Goal: Task Accomplishment & Management: Use online tool/utility

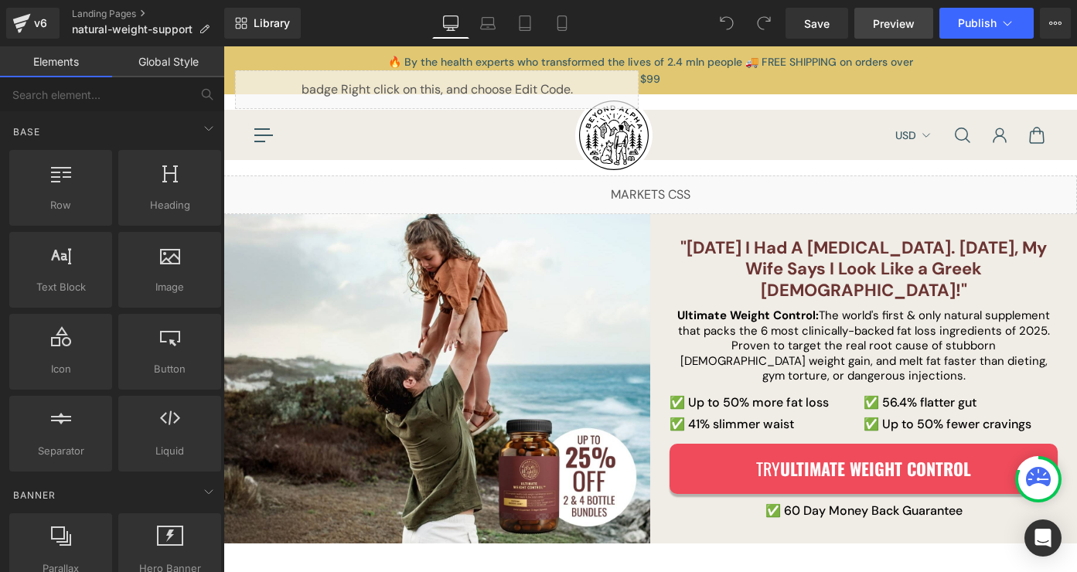
click at [892, 19] on span "Preview" at bounding box center [894, 23] width 42 height 16
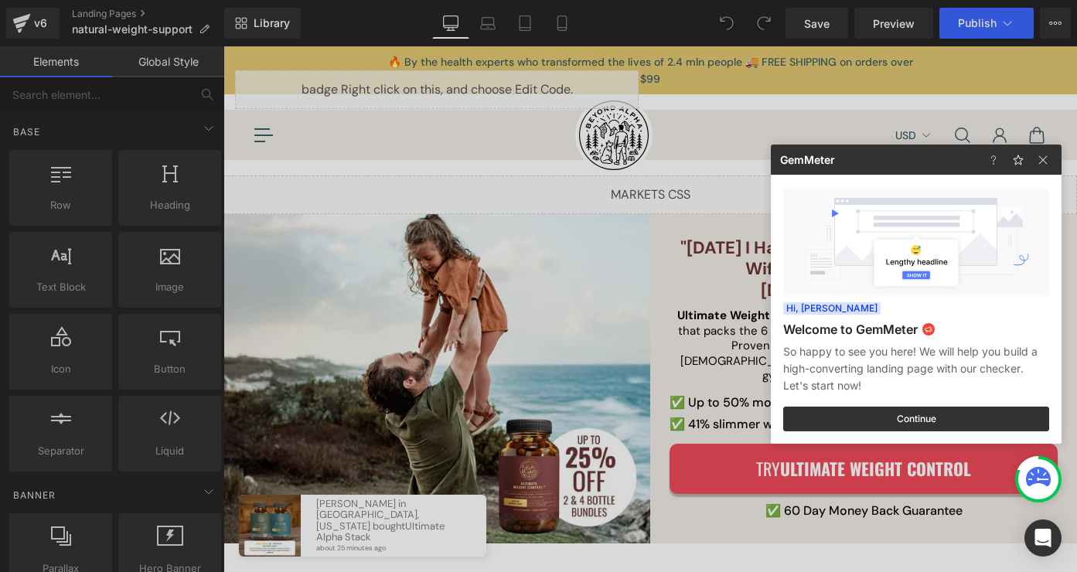
click at [584, 314] on div at bounding box center [538, 286] width 1077 height 572
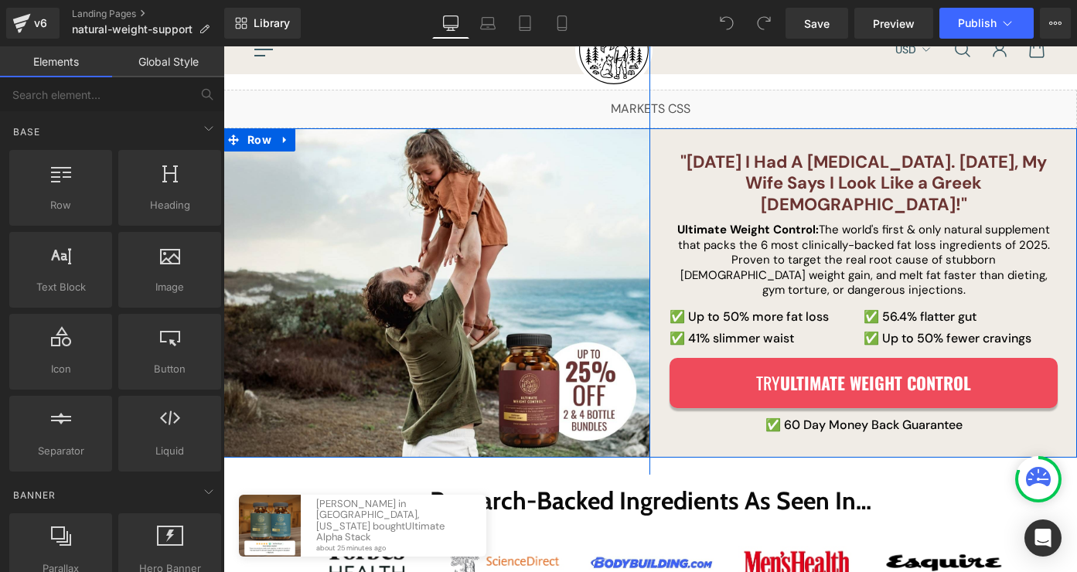
scroll to position [114, 0]
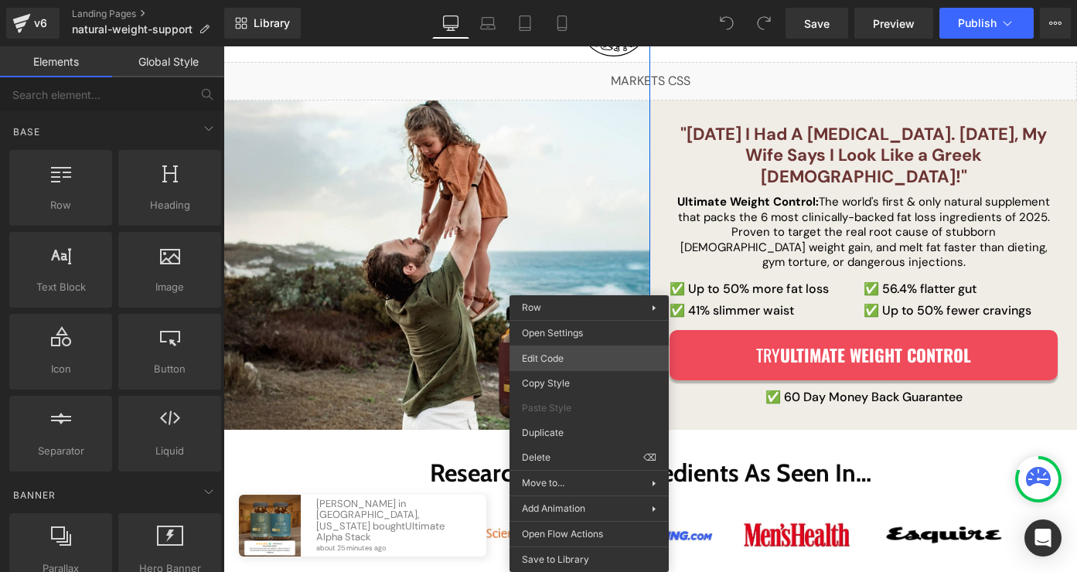
click at [594, 0] on div "You are previewing how the will restyle your page. You can not edit Elements in…" at bounding box center [538, 0] width 1077 height 0
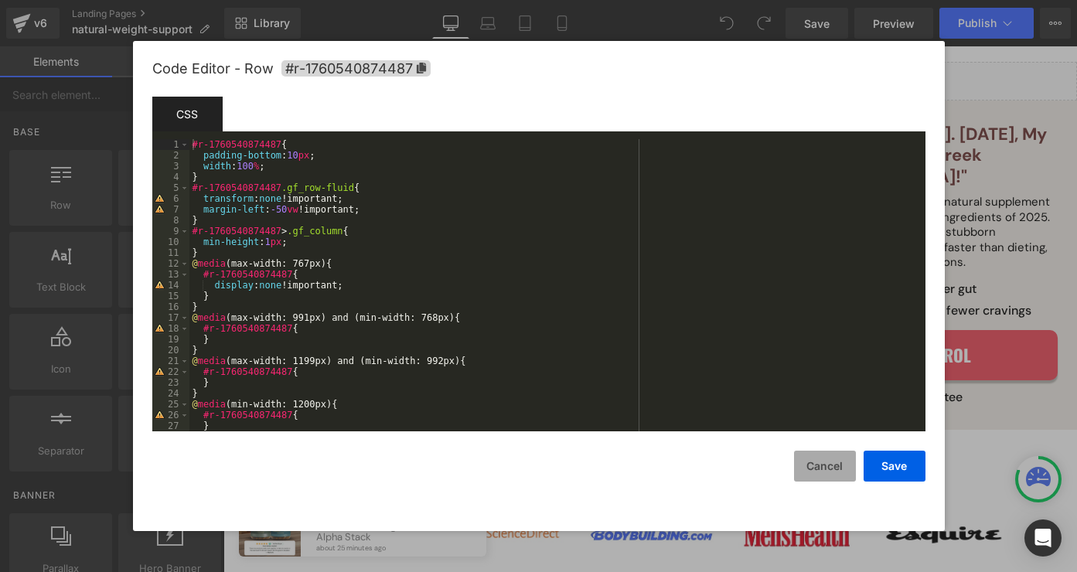
click at [820, 462] on button "Cancel" at bounding box center [825, 466] width 62 height 31
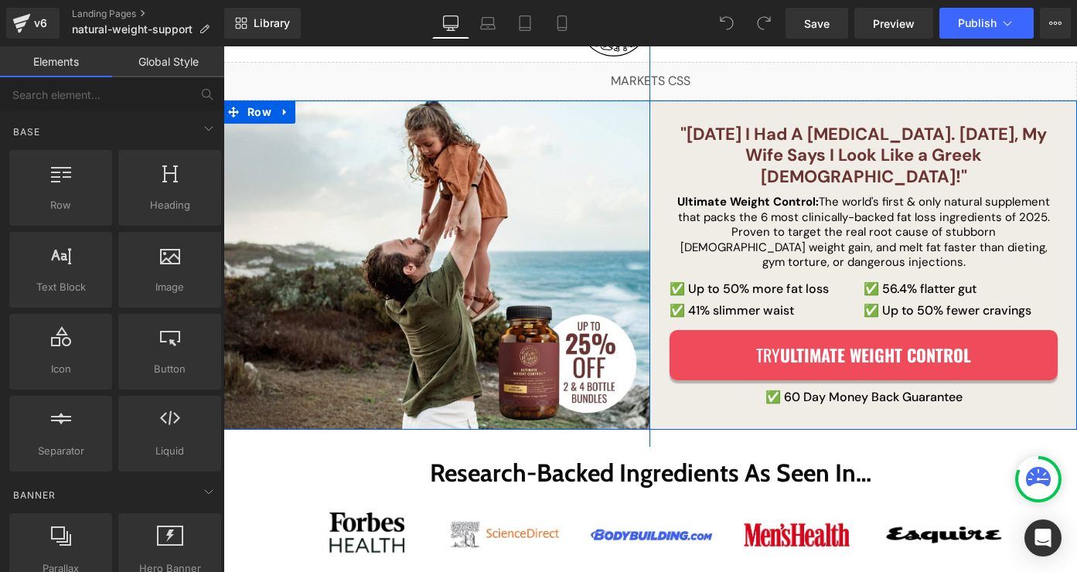
click at [585, 379] on div "Liquid Row" at bounding box center [436, 264] width 427 height 663
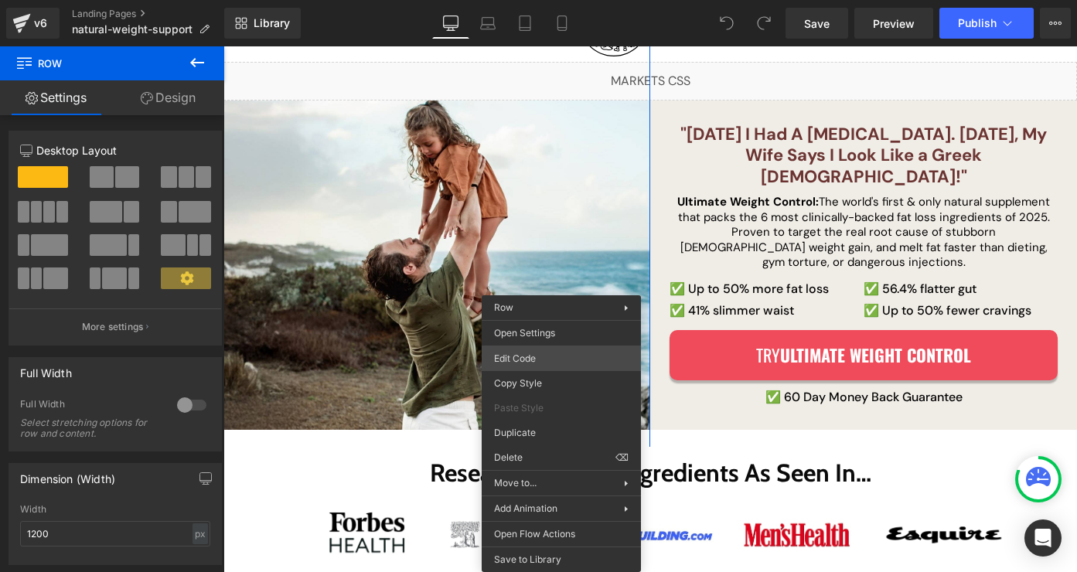
click at [581, 0] on div "You are previewing how the will restyle your page. You can not edit Elements in…" at bounding box center [538, 0] width 1077 height 0
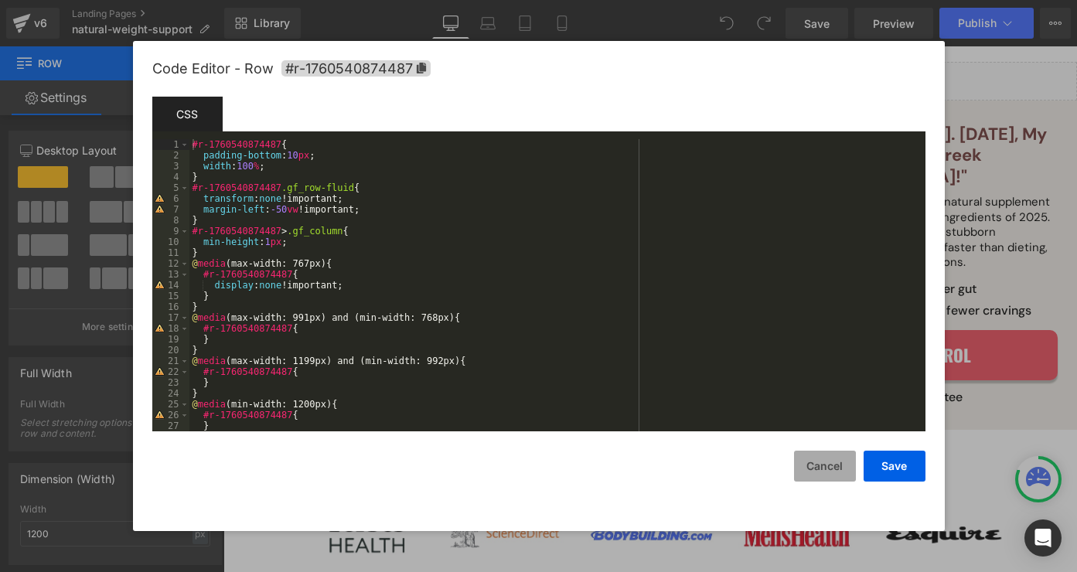
click at [815, 472] on button "Cancel" at bounding box center [825, 466] width 62 height 31
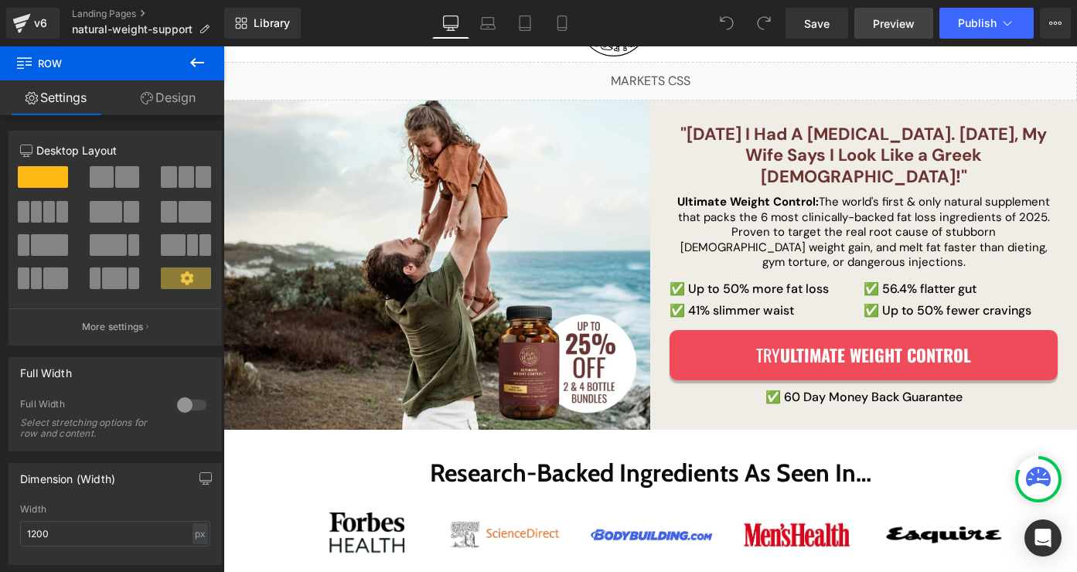
click at [908, 36] on link "Preview" at bounding box center [893, 23] width 79 height 31
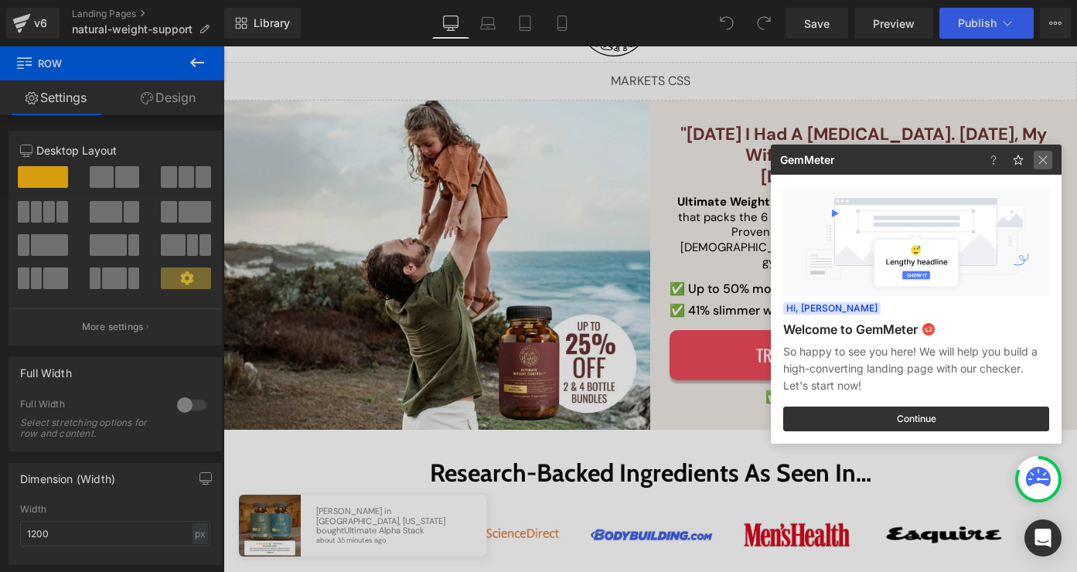
click at [1045, 159] on img at bounding box center [1043, 160] width 19 height 19
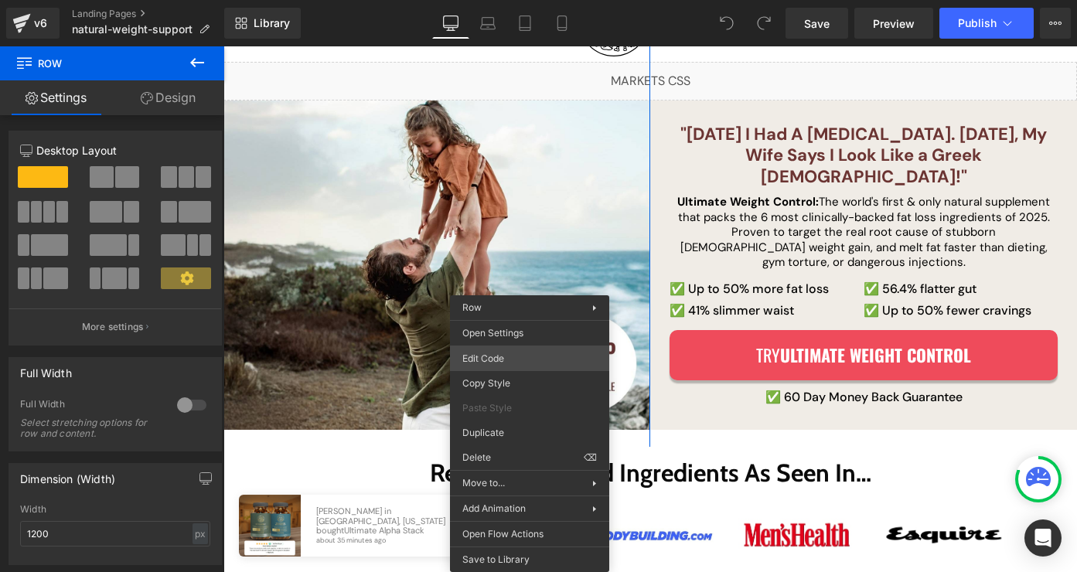
click at [571, 0] on div "You are previewing how the will restyle your page. You can not edit Elements in…" at bounding box center [538, 0] width 1077 height 0
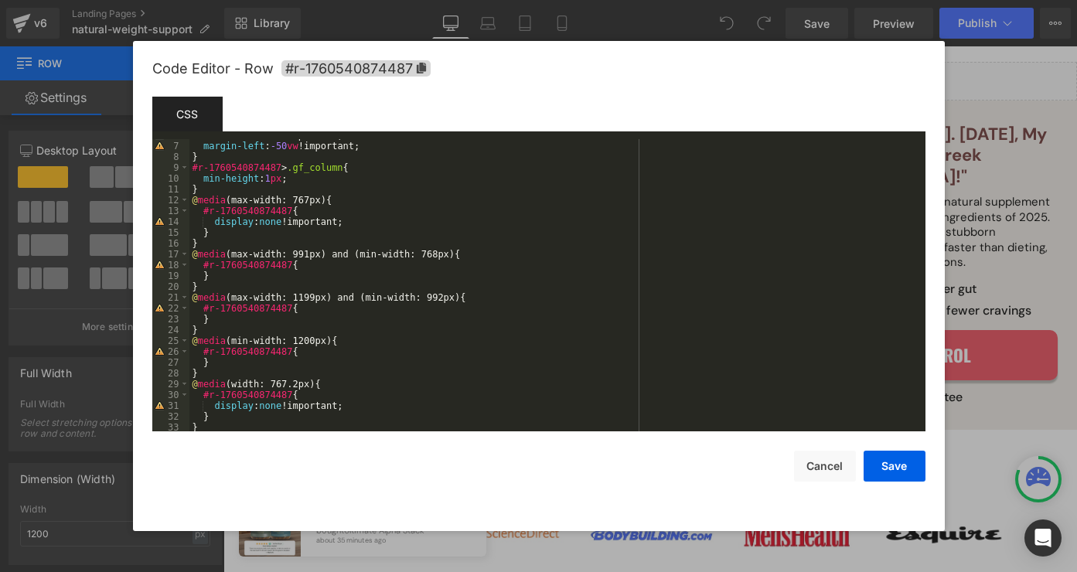
scroll to position [76, 0]
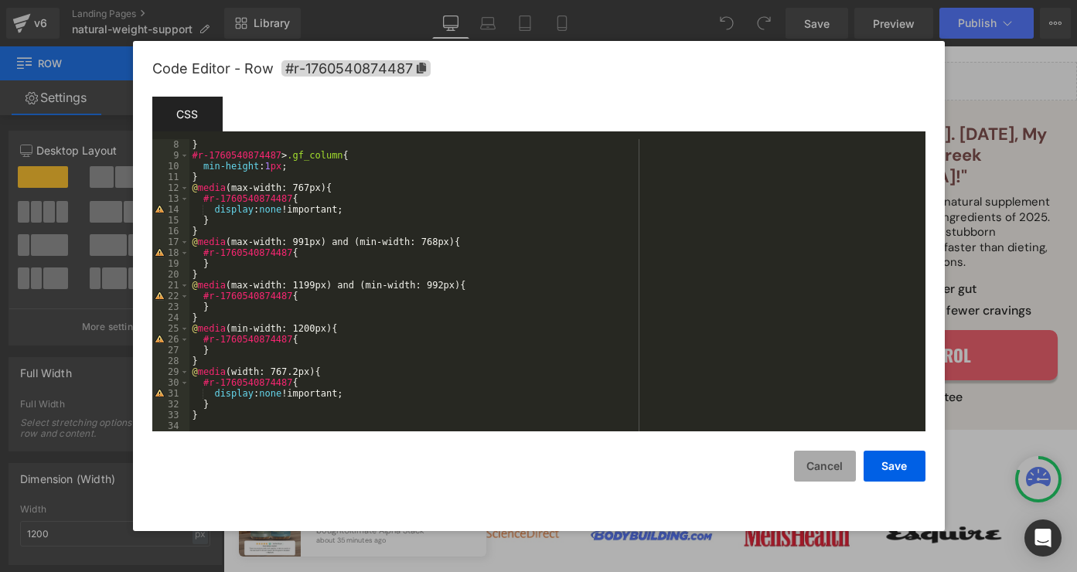
click at [817, 467] on button "Cancel" at bounding box center [825, 466] width 62 height 31
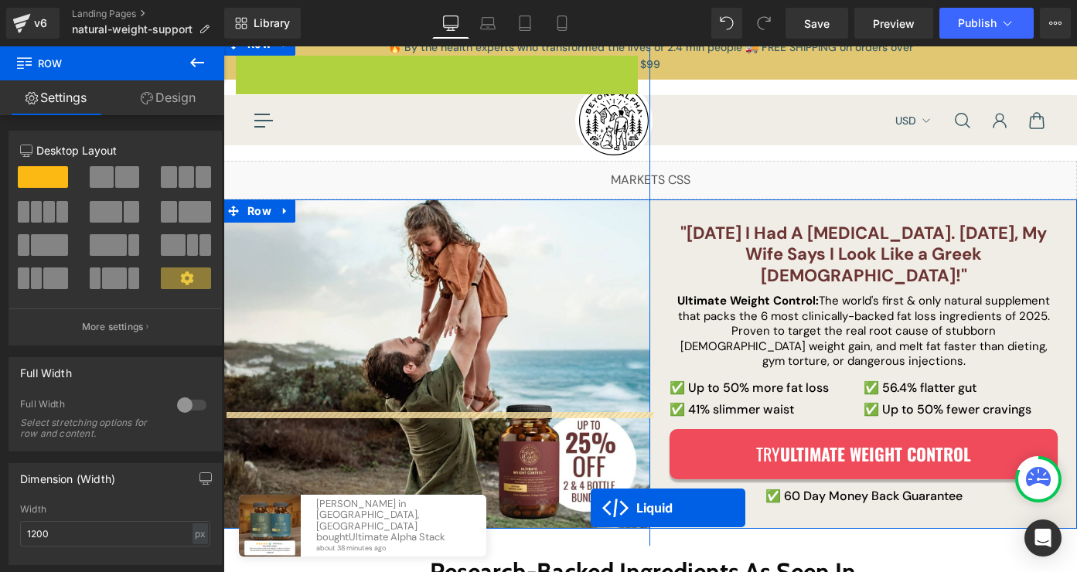
scroll to position [123, 0]
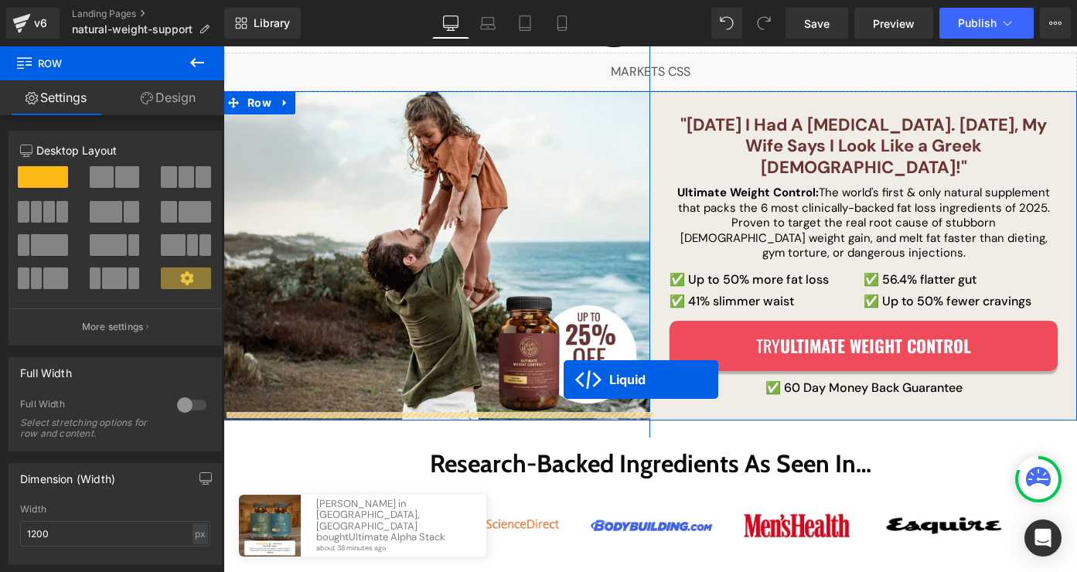
drag, startPoint x: 397, startPoint y: 62, endPoint x: 564, endPoint y: 380, distance: 359.0
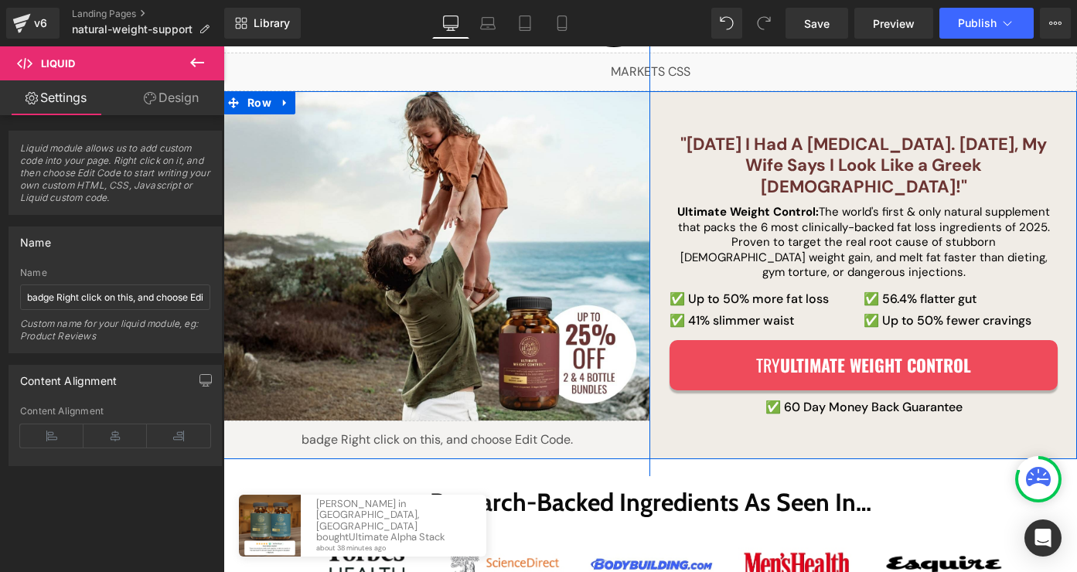
click at [482, 420] on div "Row" at bounding box center [436, 275] width 427 height 663
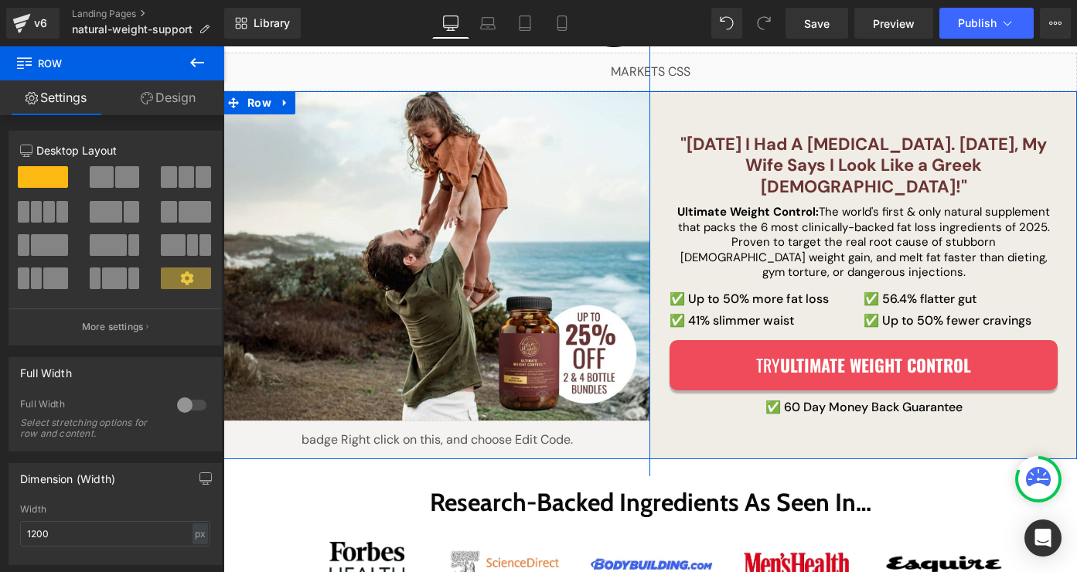
click at [467, 438] on div "Row" at bounding box center [436, 275] width 427 height 663
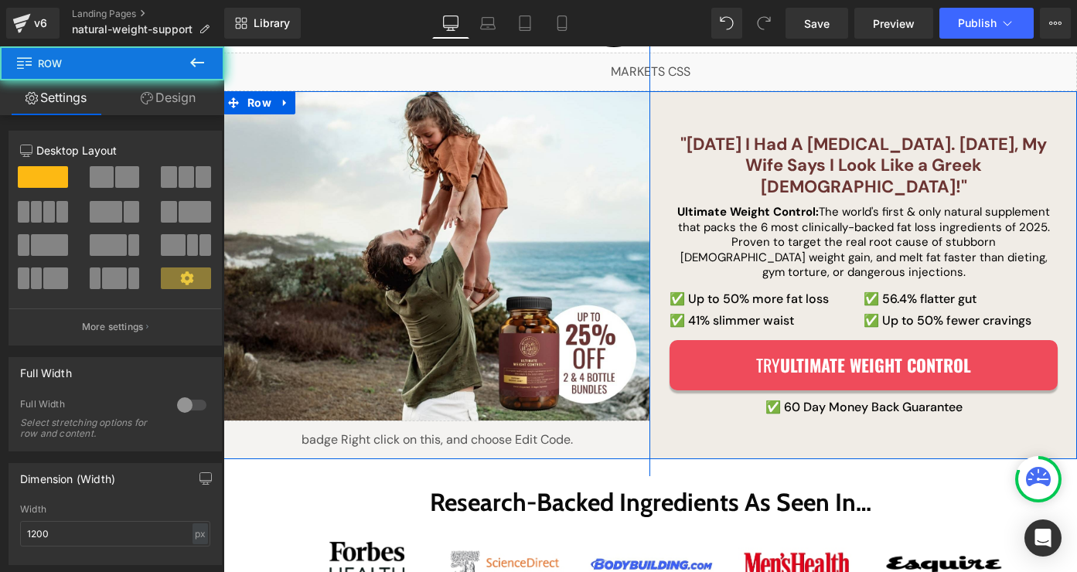
click at [467, 438] on div "Row" at bounding box center [436, 275] width 427 height 663
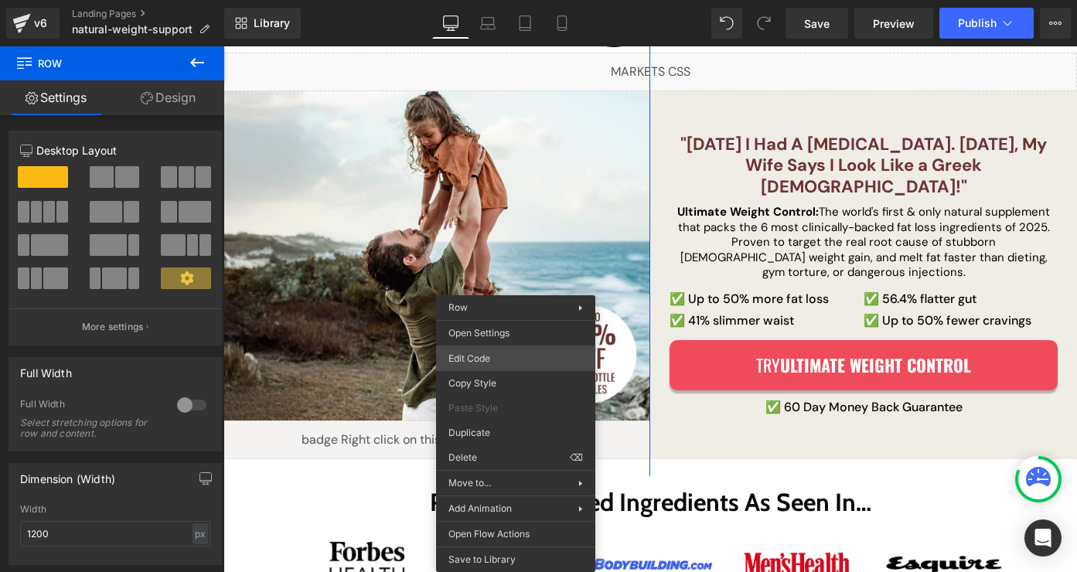
click at [518, 0] on div "Liquid You are previewing how the will restyle your page. You can not edit Elem…" at bounding box center [538, 0] width 1077 height 0
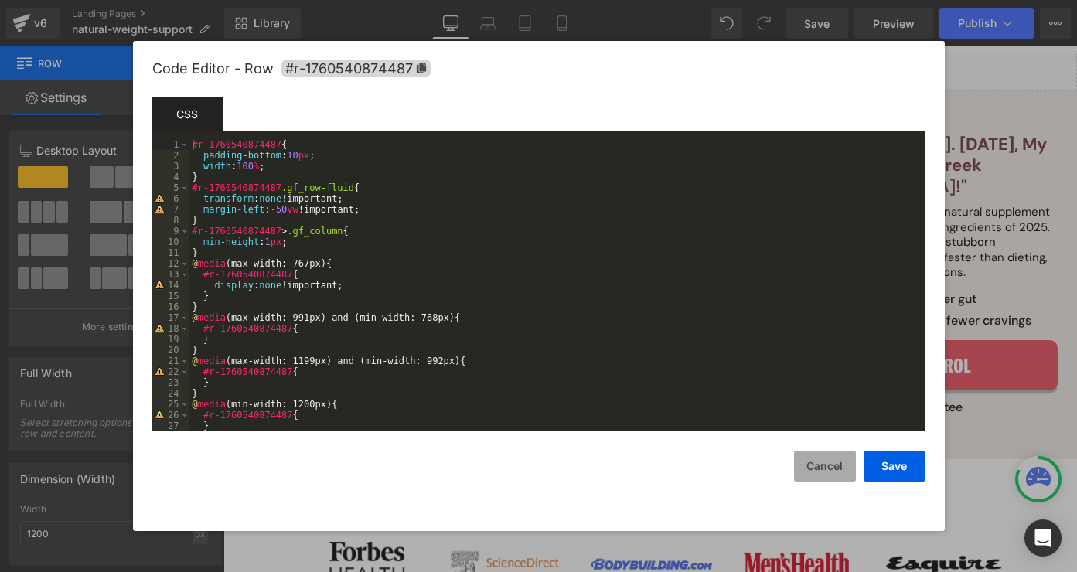
click at [819, 476] on button "Cancel" at bounding box center [825, 466] width 62 height 31
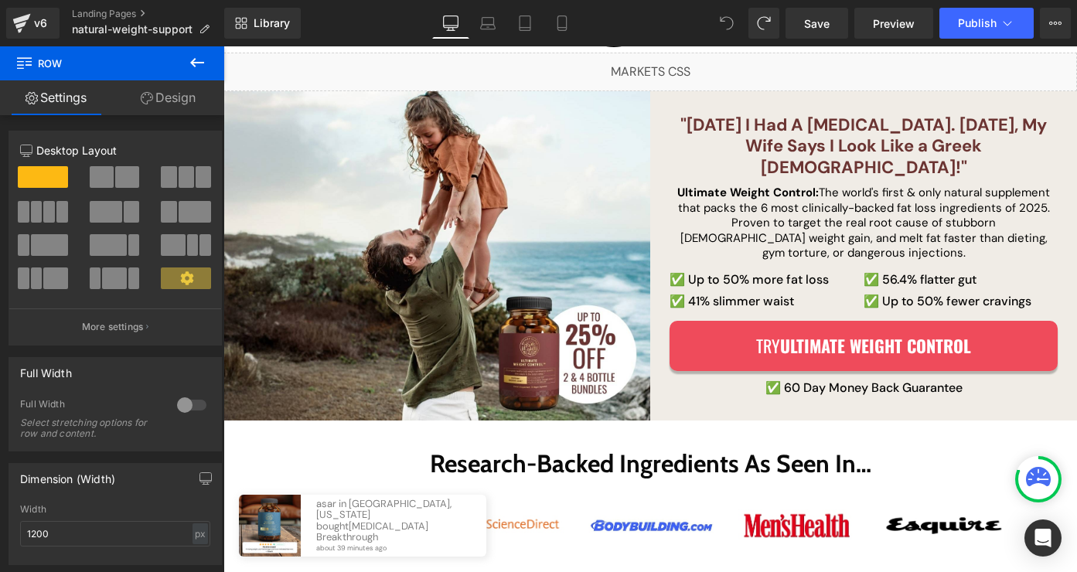
scroll to position [0, 0]
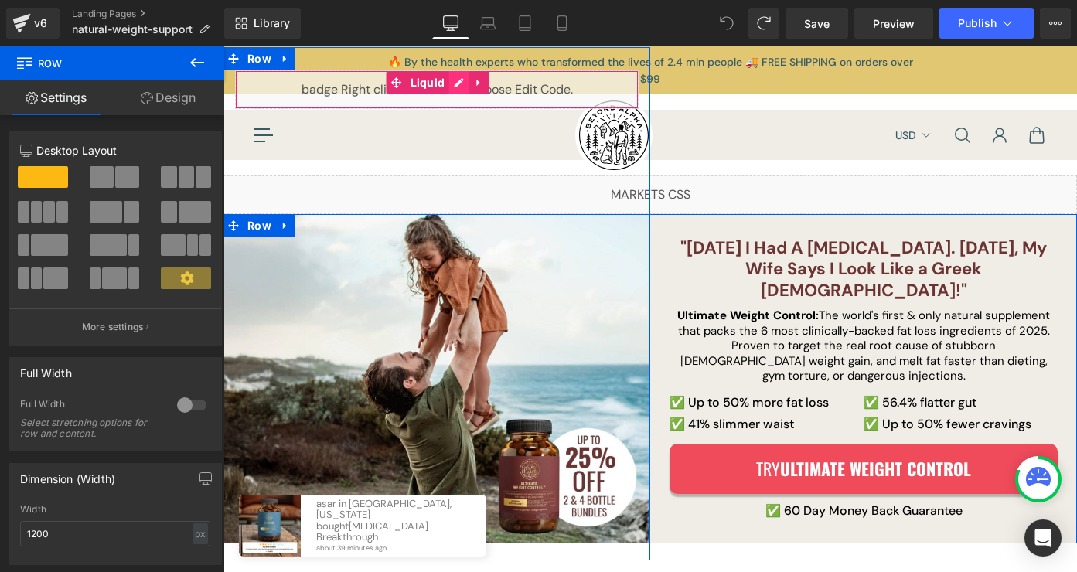
click at [455, 75] on div "Liquid" at bounding box center [437, 89] width 404 height 39
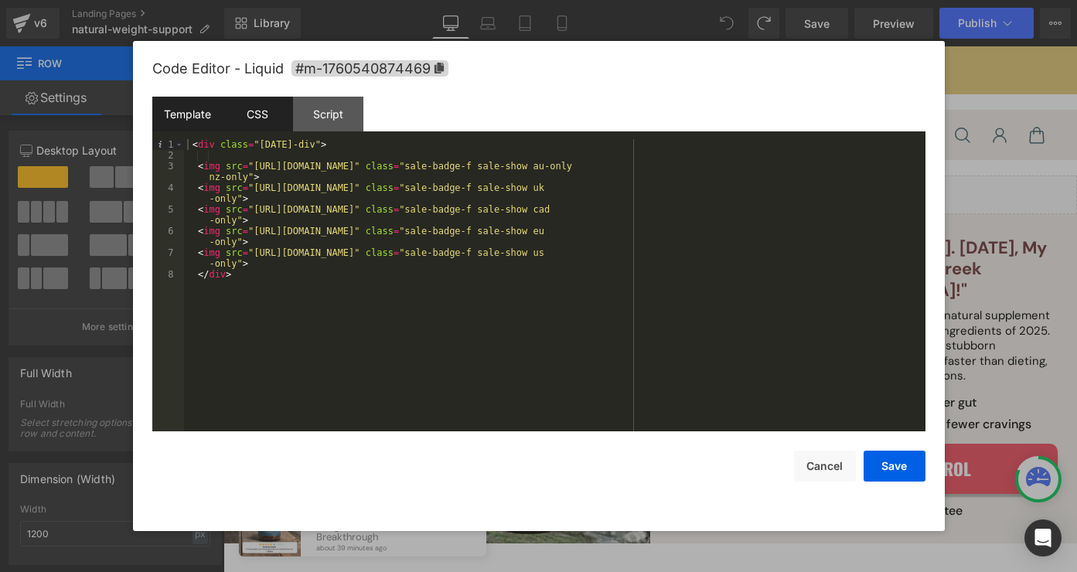
click at [269, 117] on div "CSS" at bounding box center [258, 114] width 70 height 35
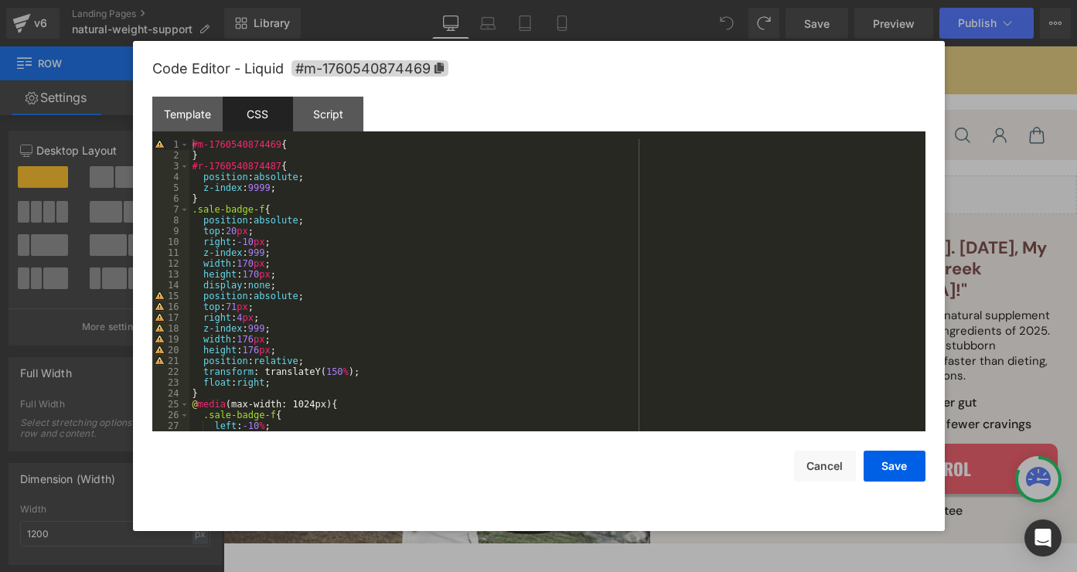
click at [306, 386] on div "#m-1760540874469 { } #r-1760540874487 { position : absolute ; z-index : 9999 ; …" at bounding box center [554, 296] width 730 height 314
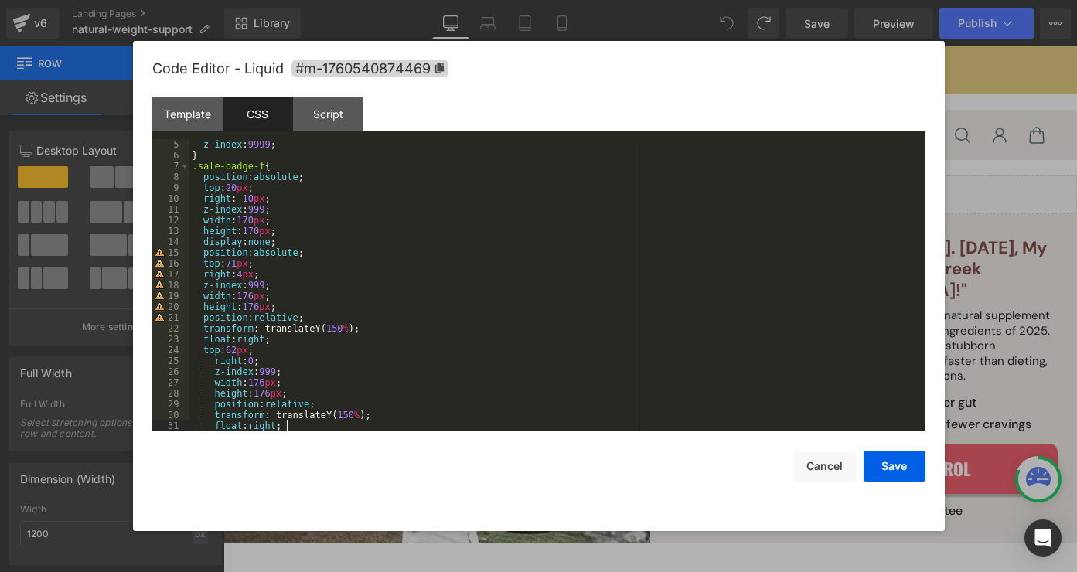
scroll to position [43, 0]
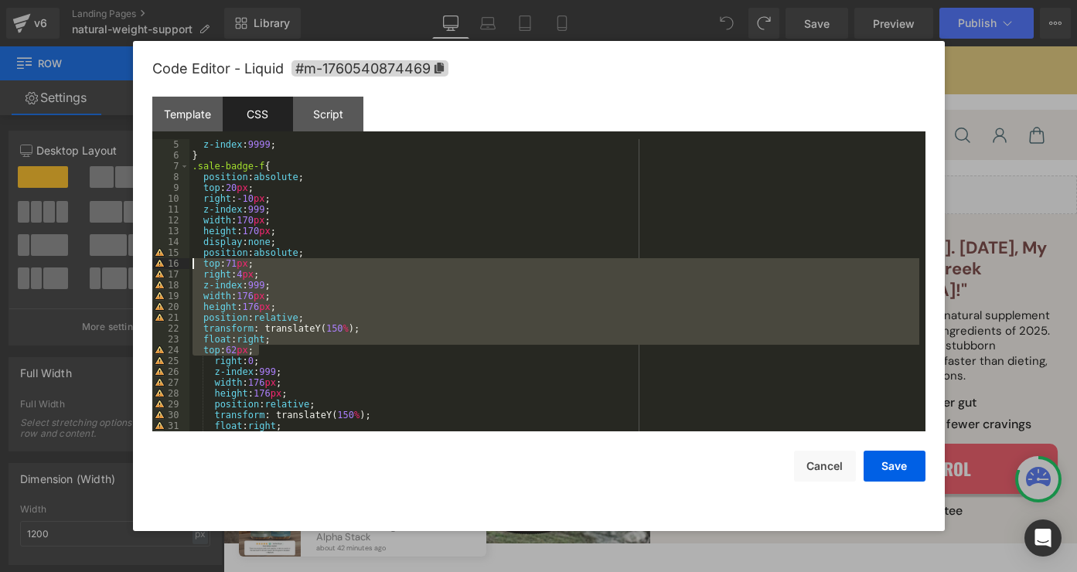
drag, startPoint x: 277, startPoint y: 353, endPoint x: 196, endPoint y: 266, distance: 119.3
click at [196, 267] on div "z-index : 9999 ; } .sale-badge-f { position : absolute ; top : 20 px ; right : …" at bounding box center [554, 296] width 730 height 314
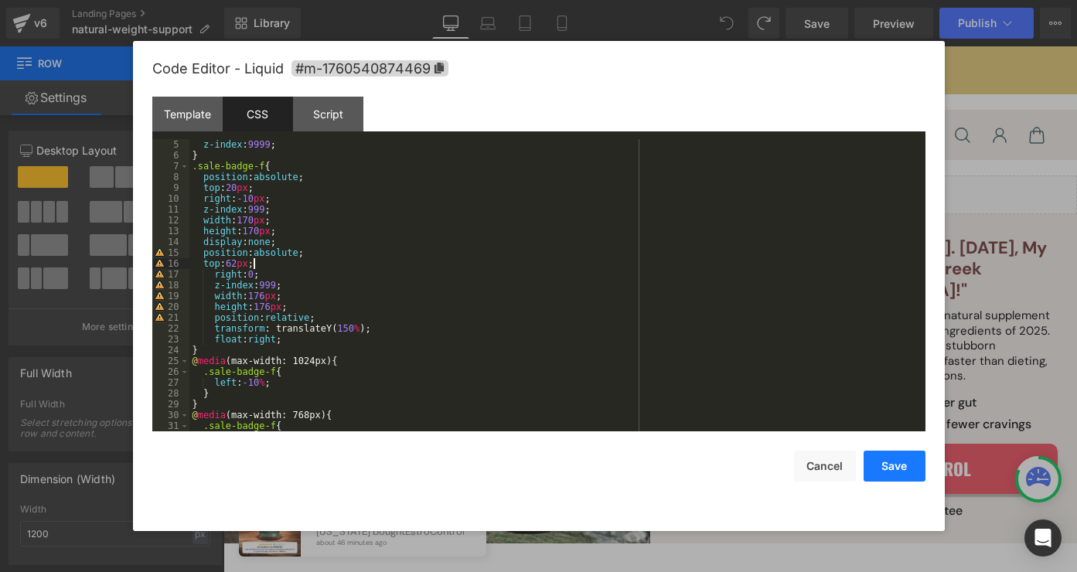
click at [909, 476] on button "Save" at bounding box center [895, 466] width 62 height 31
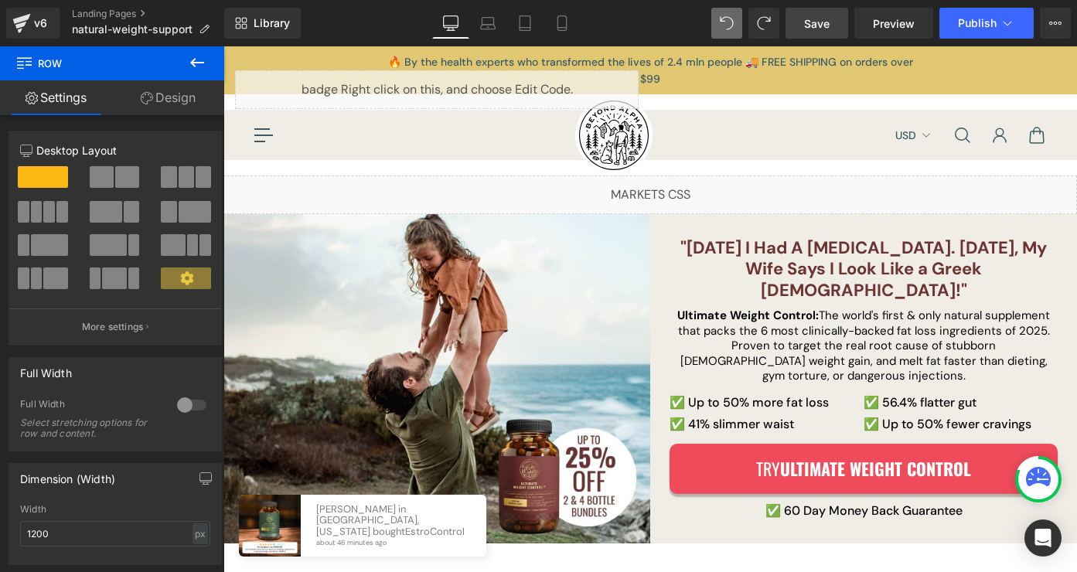
click at [827, 33] on link "Save" at bounding box center [817, 23] width 63 height 31
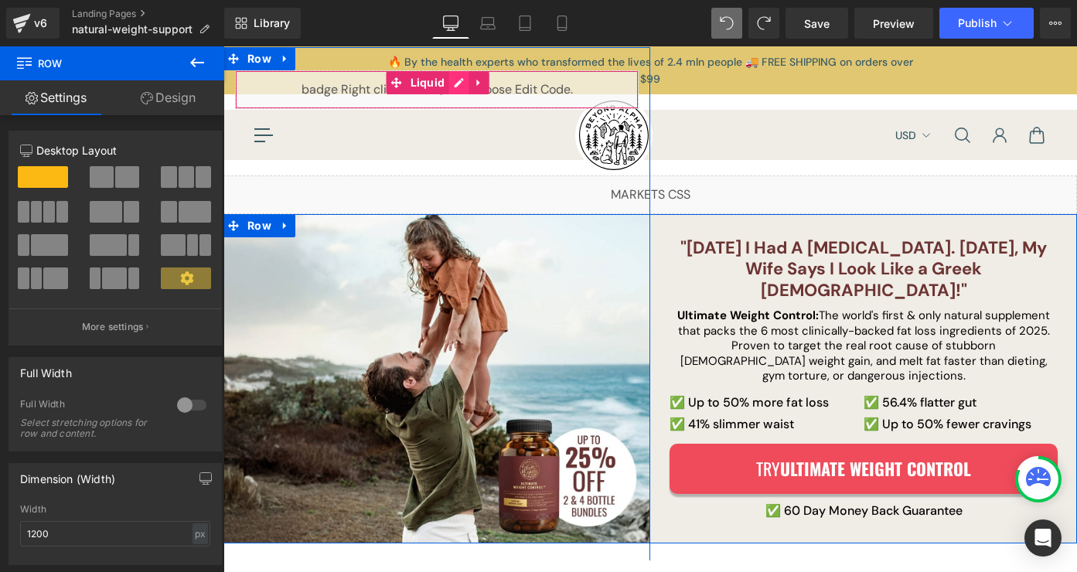
click at [459, 84] on div "Liquid" at bounding box center [437, 89] width 404 height 39
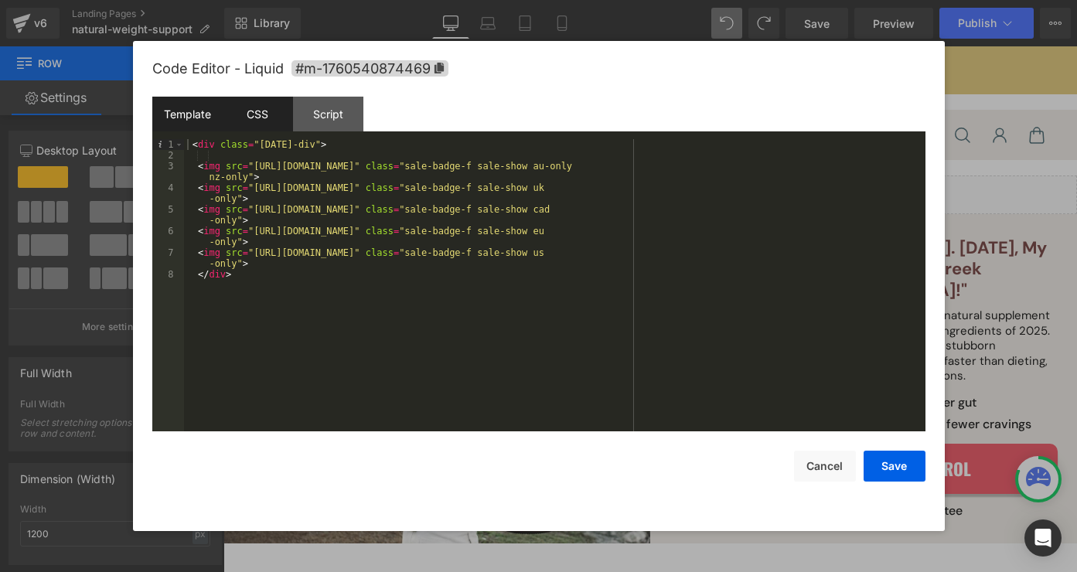
click at [262, 128] on div "CSS" at bounding box center [258, 114] width 70 height 35
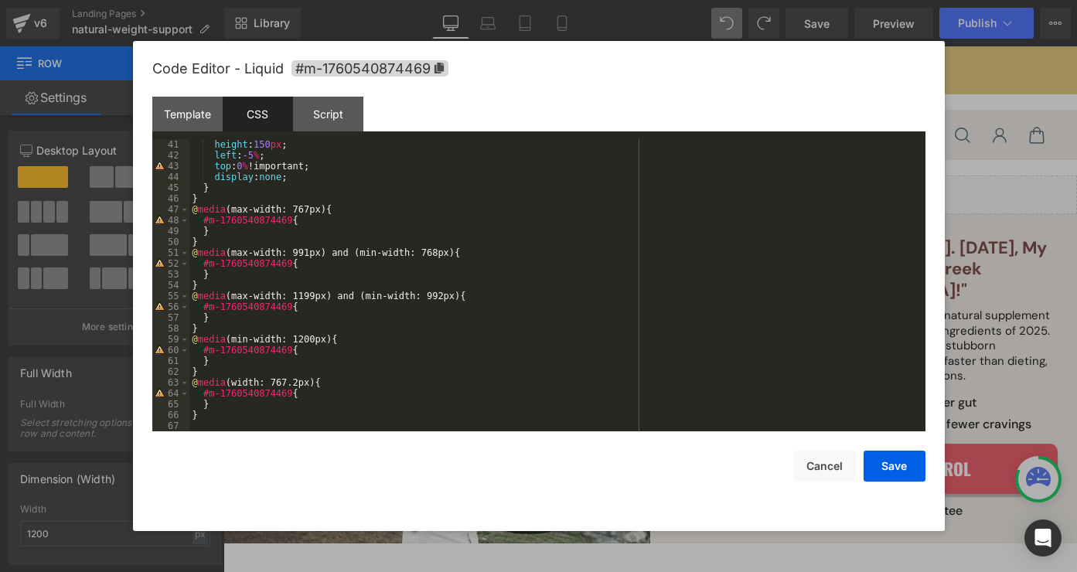
scroll to position [433, 0]
click at [350, 418] on div "height : 150 px ; left : -5 % ; top : 0 % !important; display : none ; } } @ me…" at bounding box center [554, 296] width 730 height 314
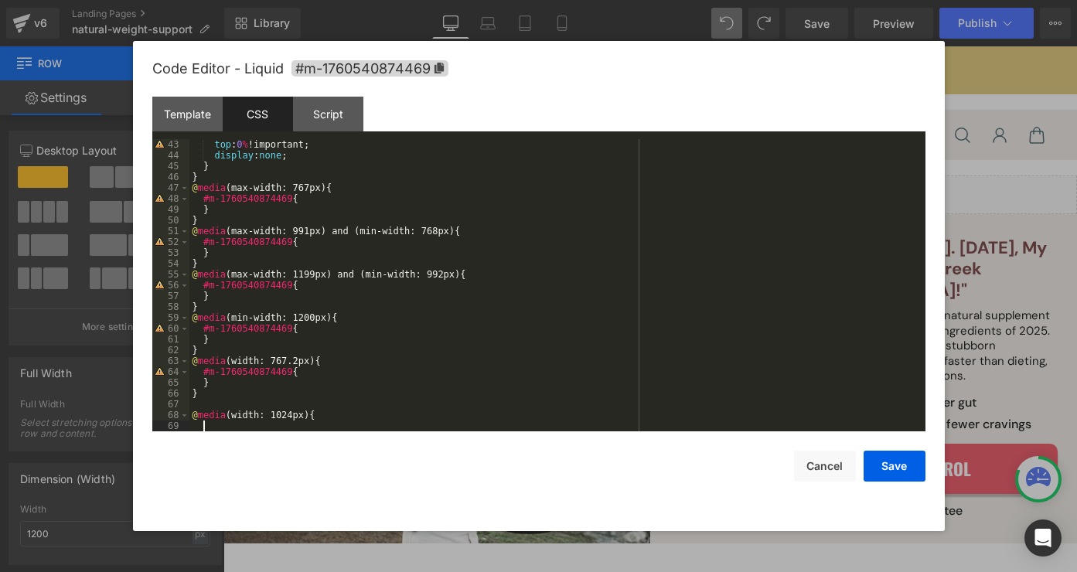
scroll to position [606, 0]
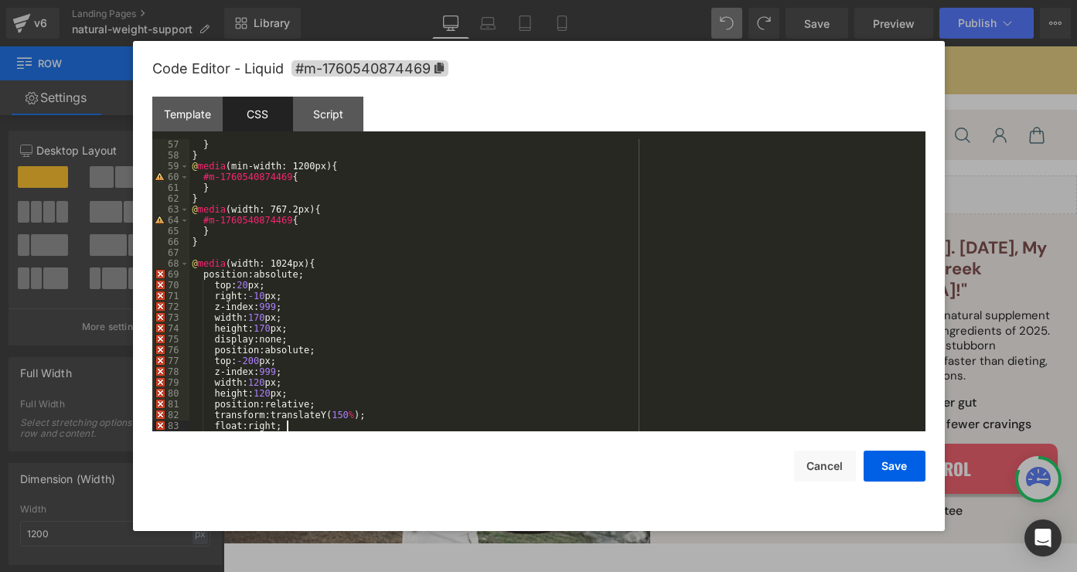
click at [324, 267] on div "} } @ media (min-width: 1200px) { #m-1760540874469 { } } @ media (width: 767.2p…" at bounding box center [554, 296] width 730 height 314
paste textarea
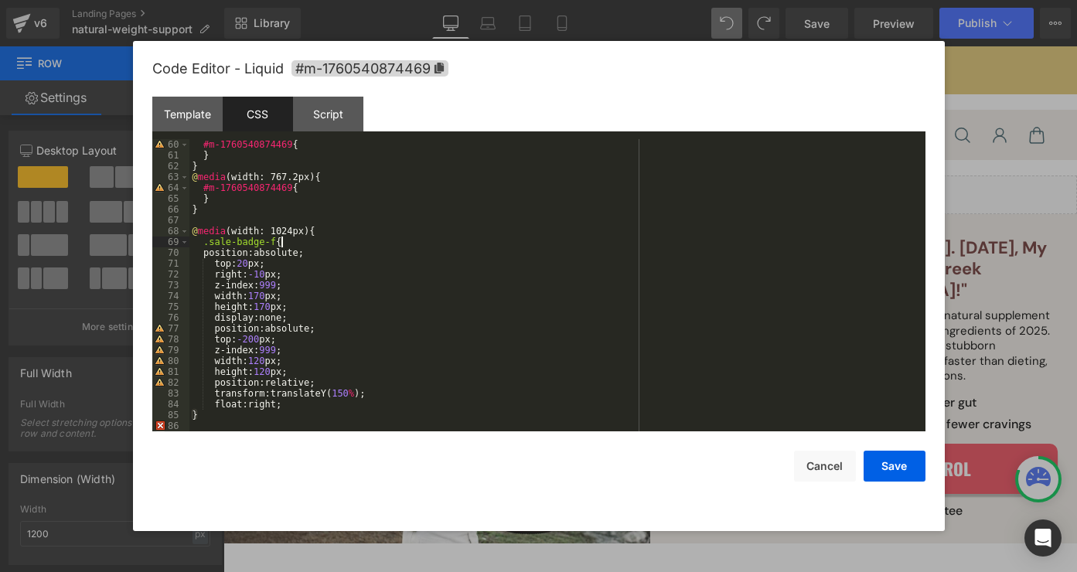
scroll to position [639, 0]
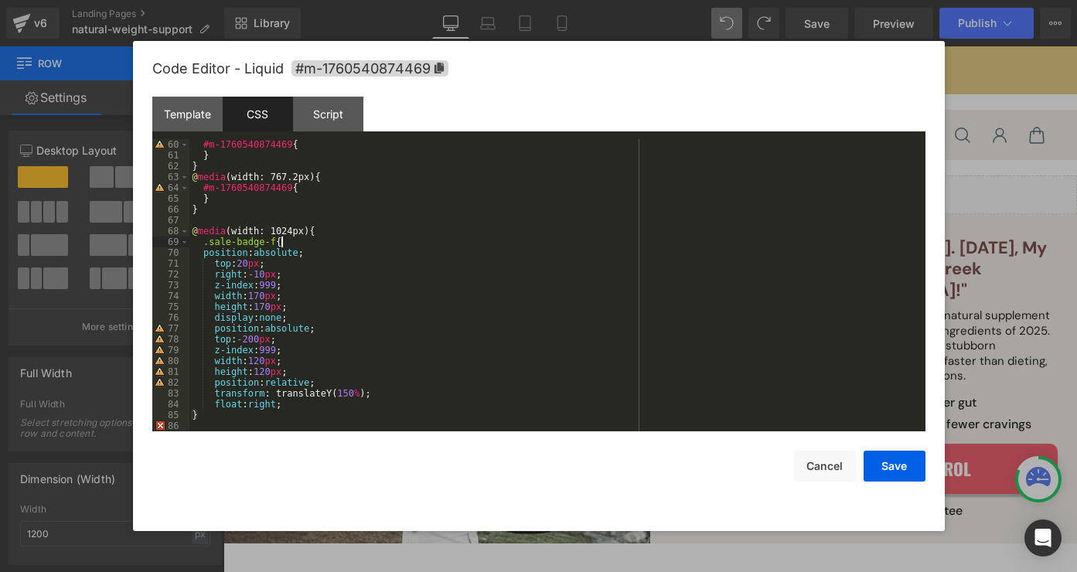
click at [320, 406] on div "#m-1760540874469 { } } @ media (width: 767.2px) { #m-1760540874469 { } } @ medi…" at bounding box center [554, 296] width 730 height 314
click at [902, 464] on button "Save" at bounding box center [895, 466] width 62 height 31
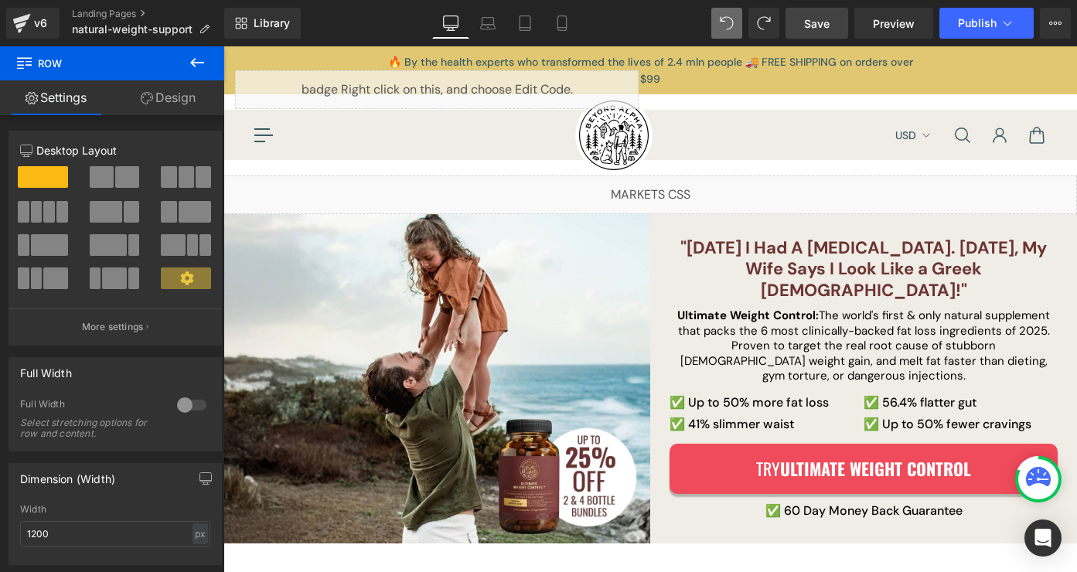
click at [817, 26] on span "Save" at bounding box center [817, 23] width 26 height 16
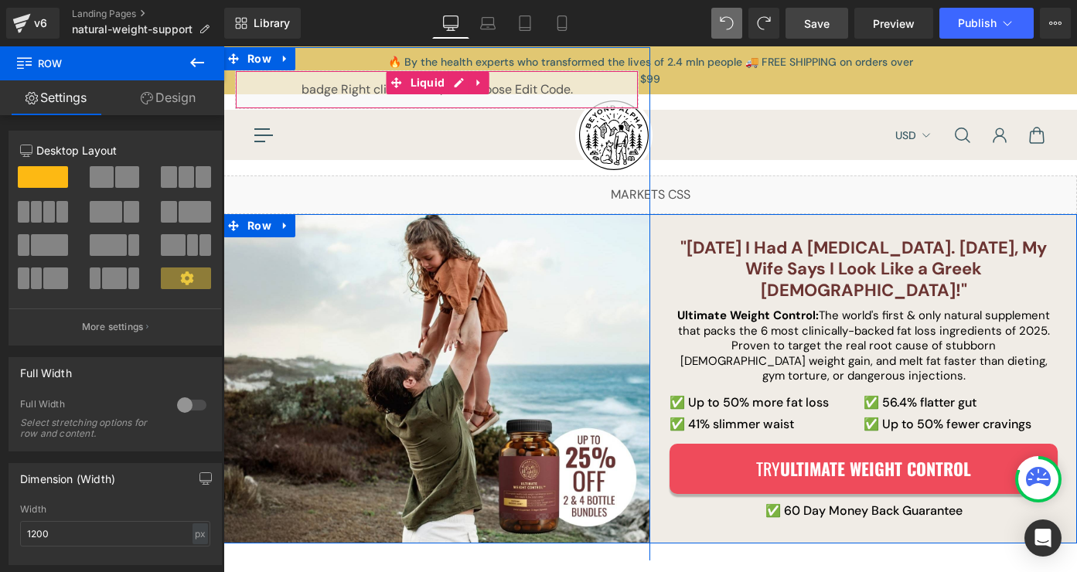
click at [452, 79] on div "Liquid" at bounding box center [437, 89] width 404 height 39
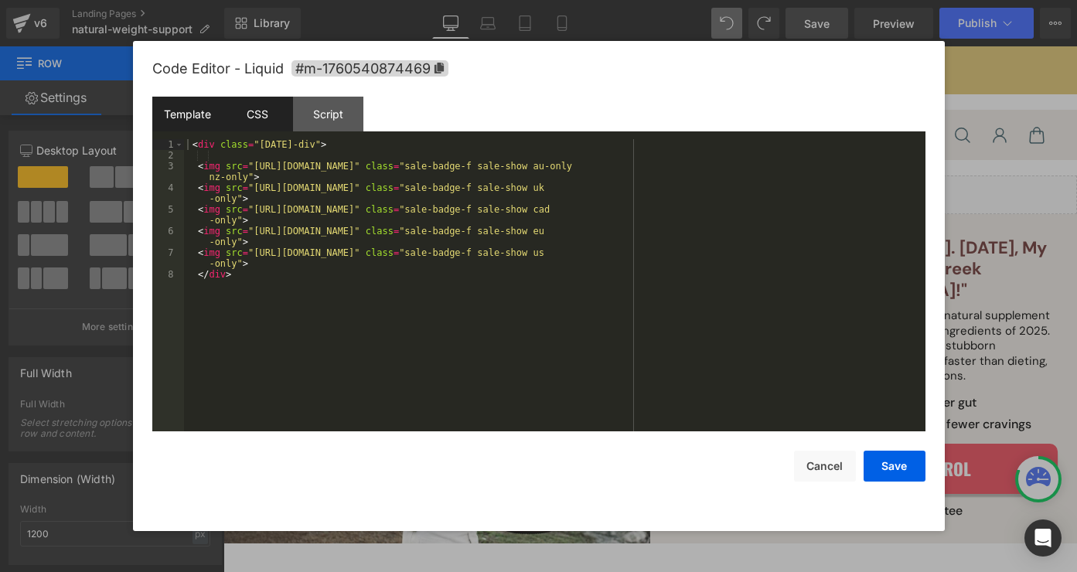
click at [276, 118] on div "CSS" at bounding box center [258, 114] width 70 height 35
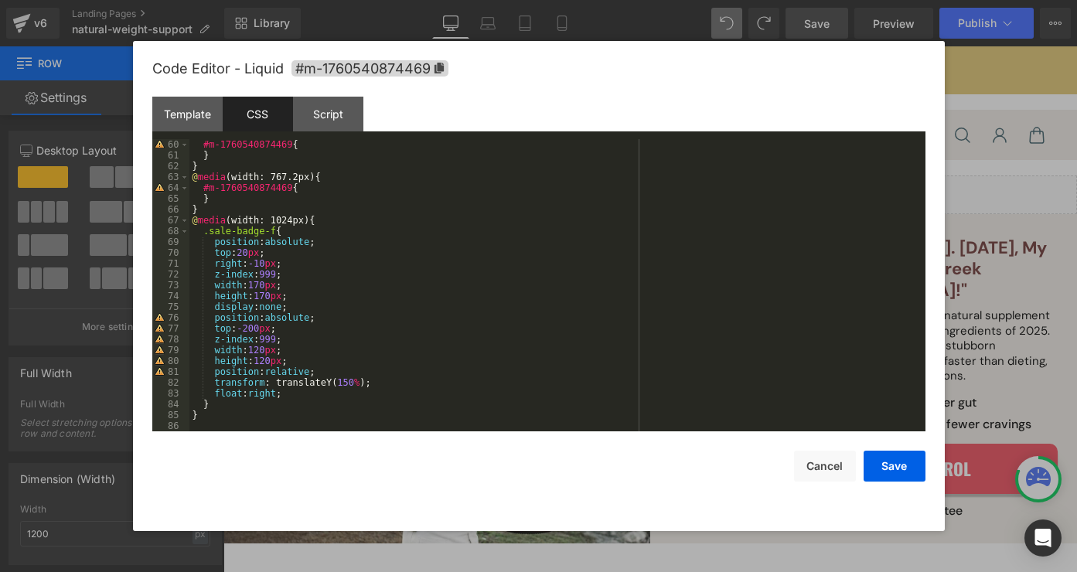
click at [391, 407] on div "#m-1760540874469 { } } @ media (width: 767.2px) { #m-1760540874469 { } } @ medi…" at bounding box center [554, 296] width 730 height 314
paste textarea
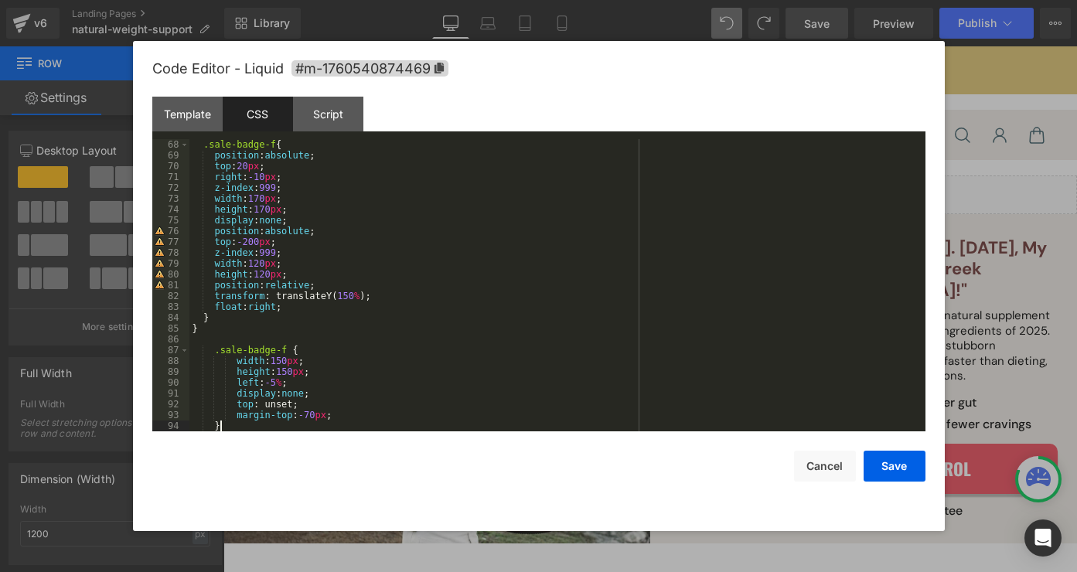
scroll to position [725, 0]
click at [311, 345] on div ".sale-badge-f { position : absolute ; top : 20 px ; right : -10 px ; z-index : …" at bounding box center [554, 296] width 730 height 314
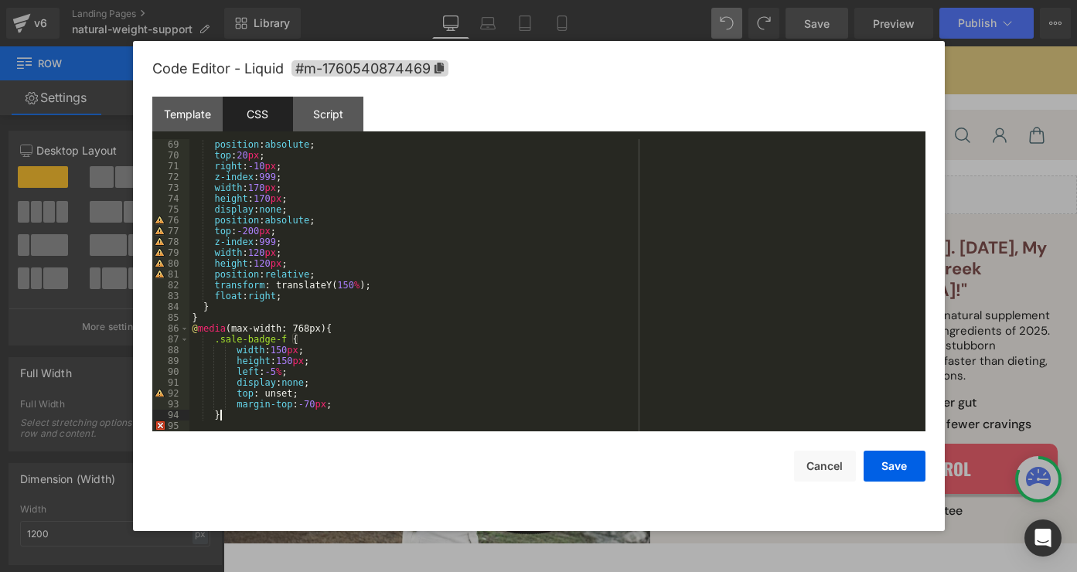
click at [317, 413] on div "position : absolute ; top : 20 px ; right : -10 px ; z-index : 999 ; width : 17…" at bounding box center [554, 296] width 730 height 314
click at [882, 477] on button "Save" at bounding box center [895, 466] width 62 height 31
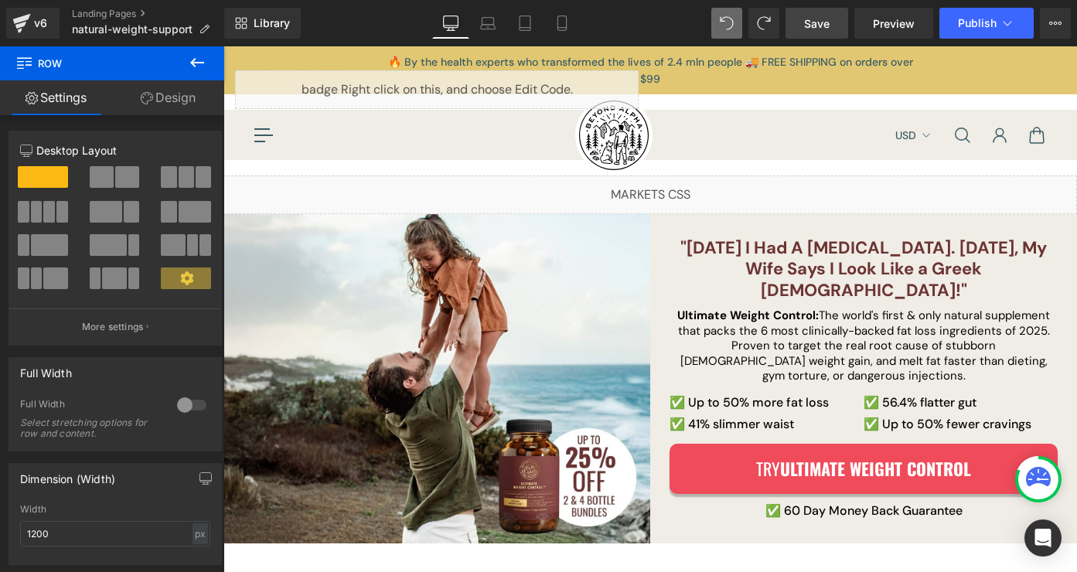
click at [822, 29] on span "Save" at bounding box center [817, 23] width 26 height 16
click at [551, 26] on link "Mobile" at bounding box center [562, 23] width 37 height 31
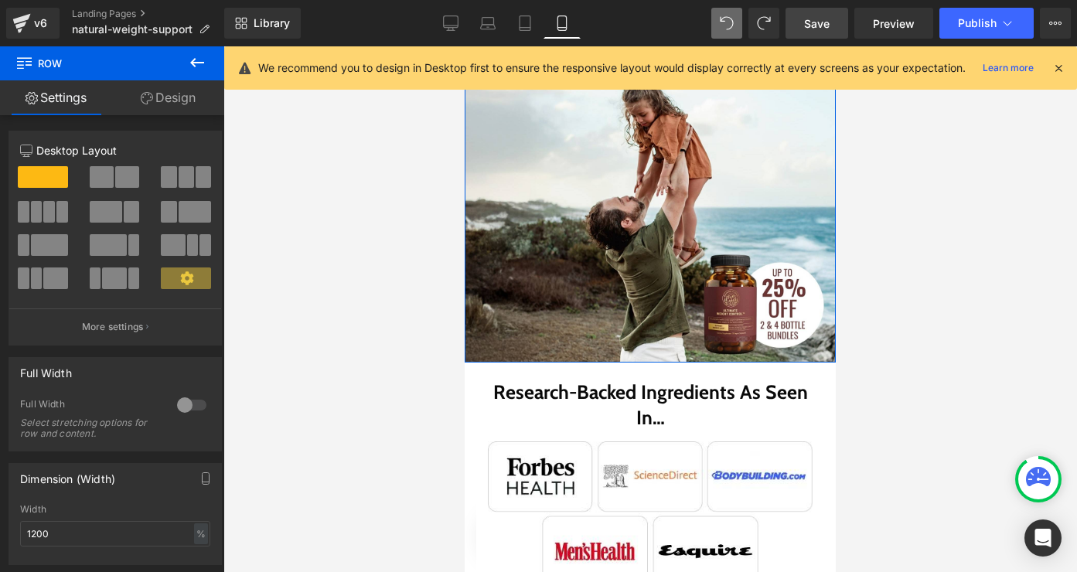
scroll to position [572, 0]
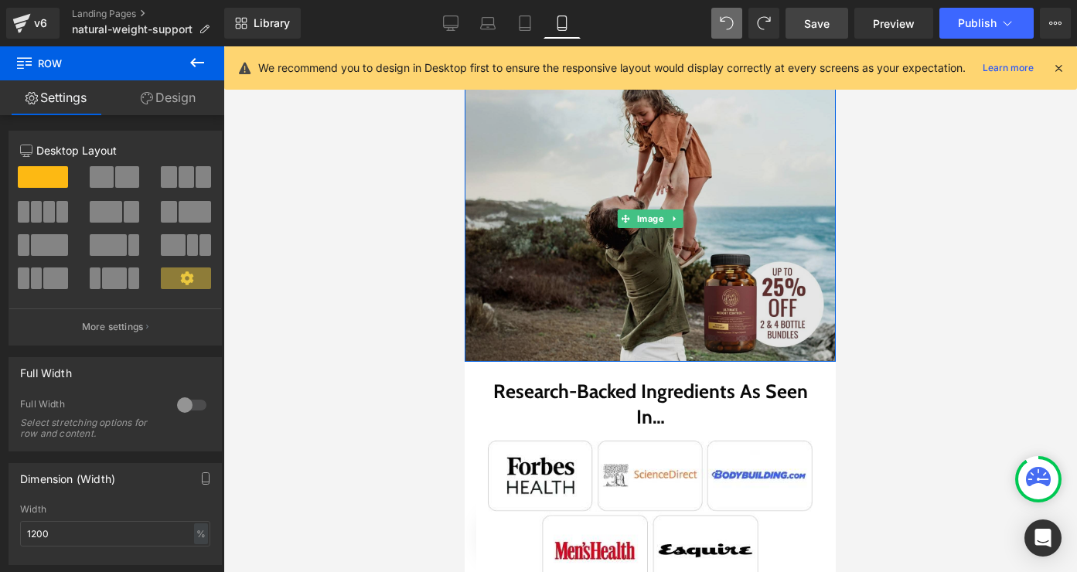
click at [603, 278] on img at bounding box center [650, 219] width 371 height 286
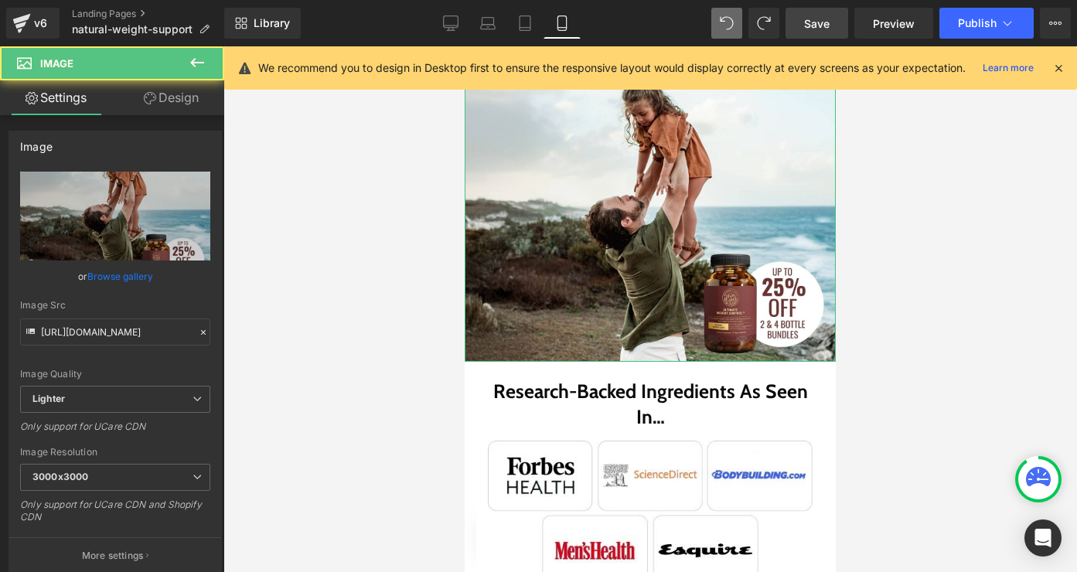
click at [184, 107] on link "Design" at bounding box center [171, 97] width 112 height 35
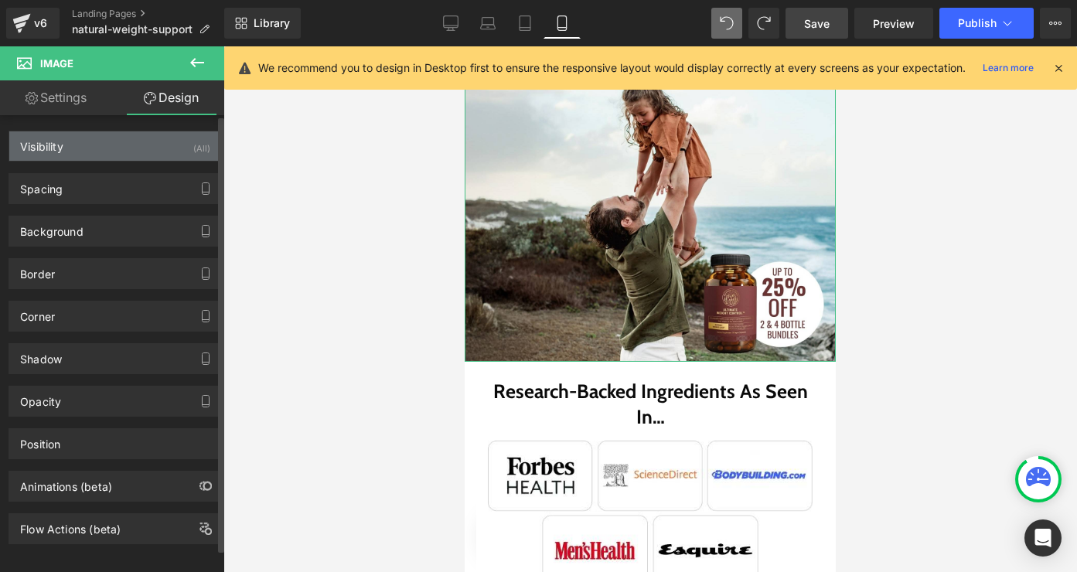
click at [111, 150] on div "Visibility (All)" at bounding box center [115, 145] width 212 height 29
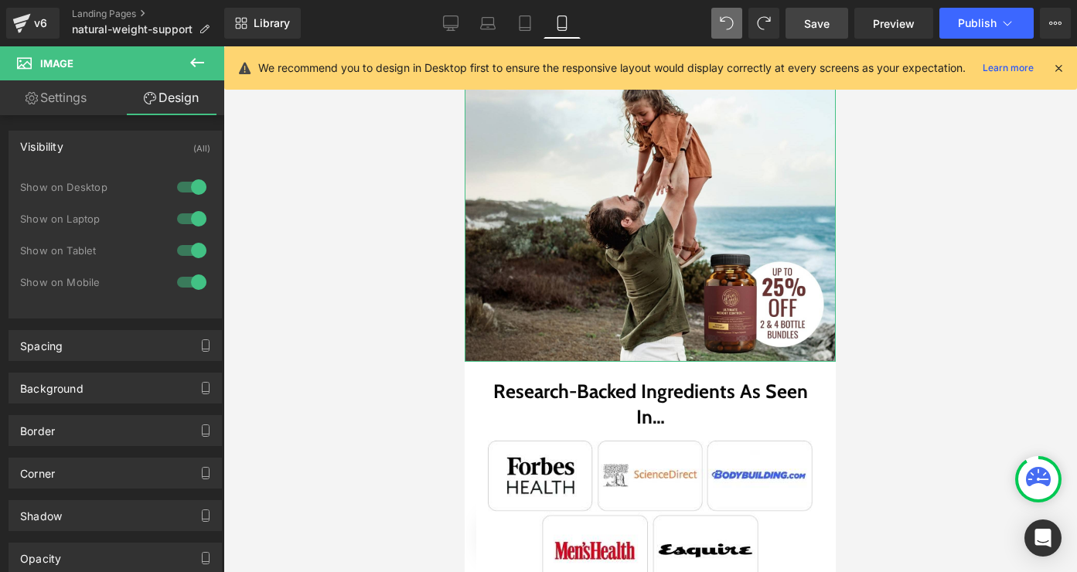
click at [84, 105] on link "Settings" at bounding box center [56, 97] width 112 height 35
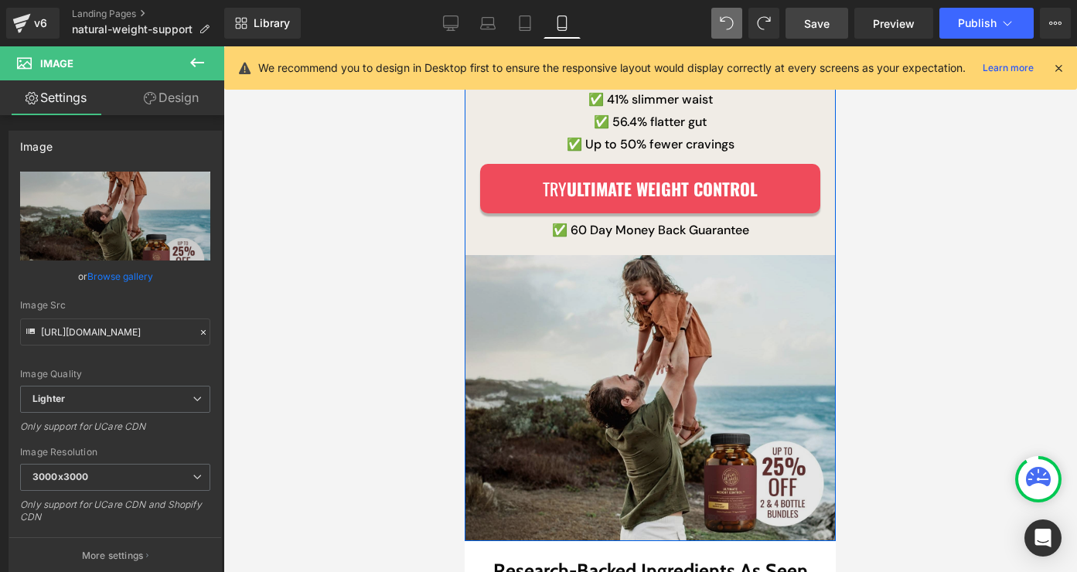
scroll to position [405, 0]
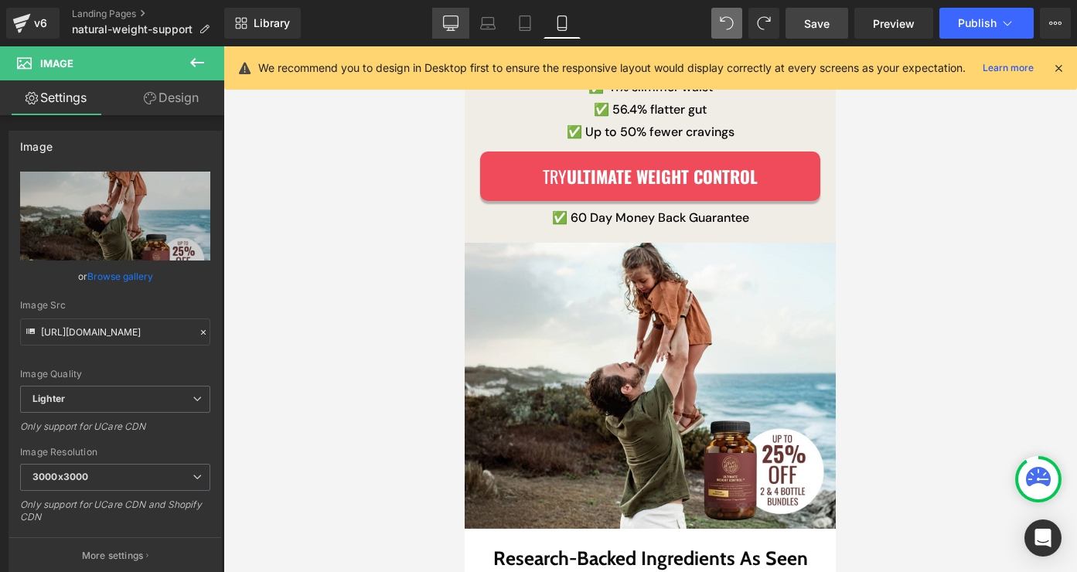
click at [444, 27] on icon at bounding box center [450, 22] width 15 height 12
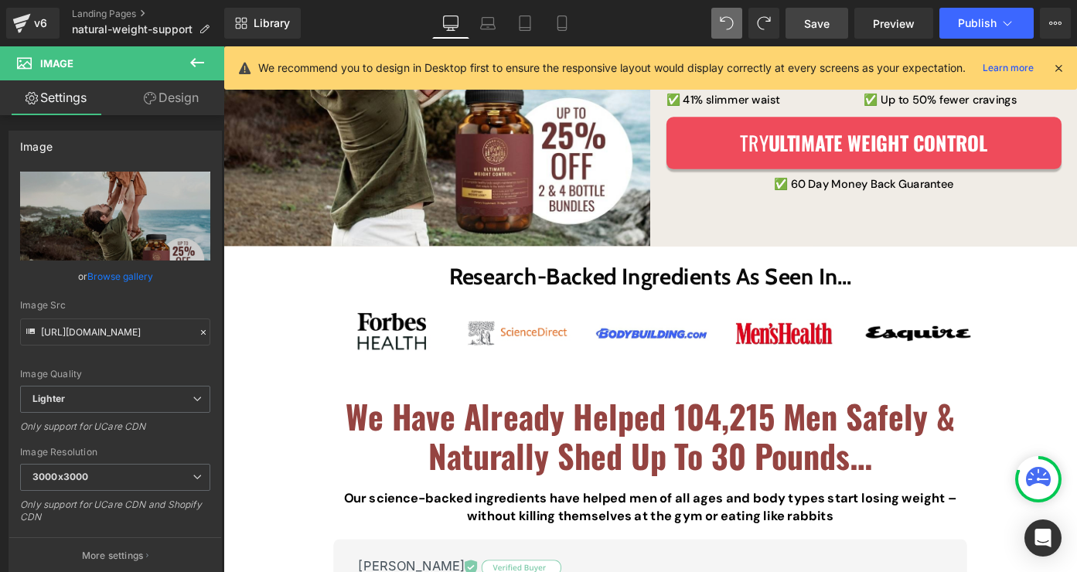
scroll to position [9, 0]
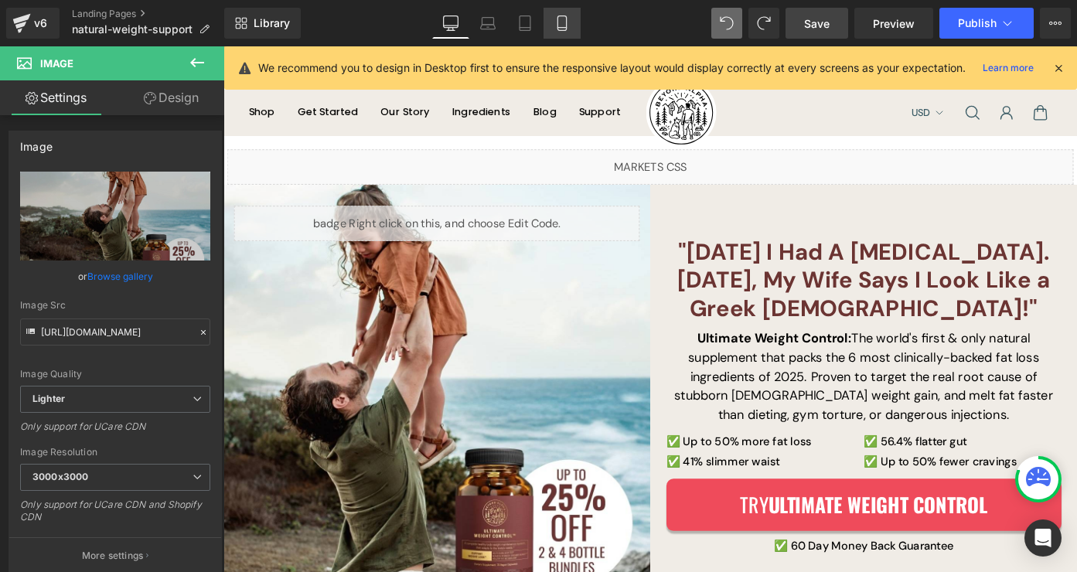
click at [561, 34] on link "Mobile" at bounding box center [562, 23] width 37 height 31
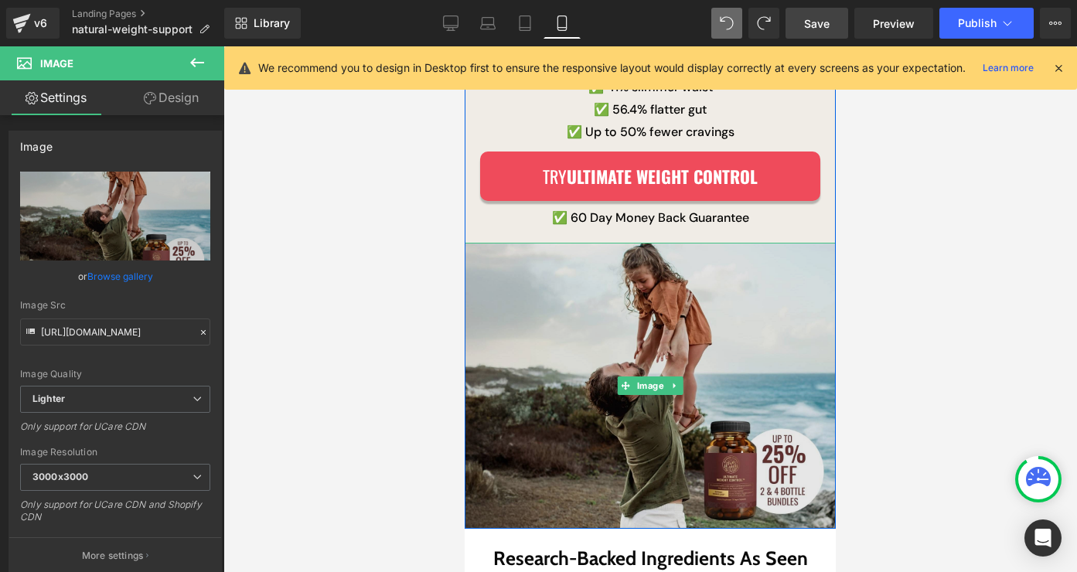
scroll to position [527, 0]
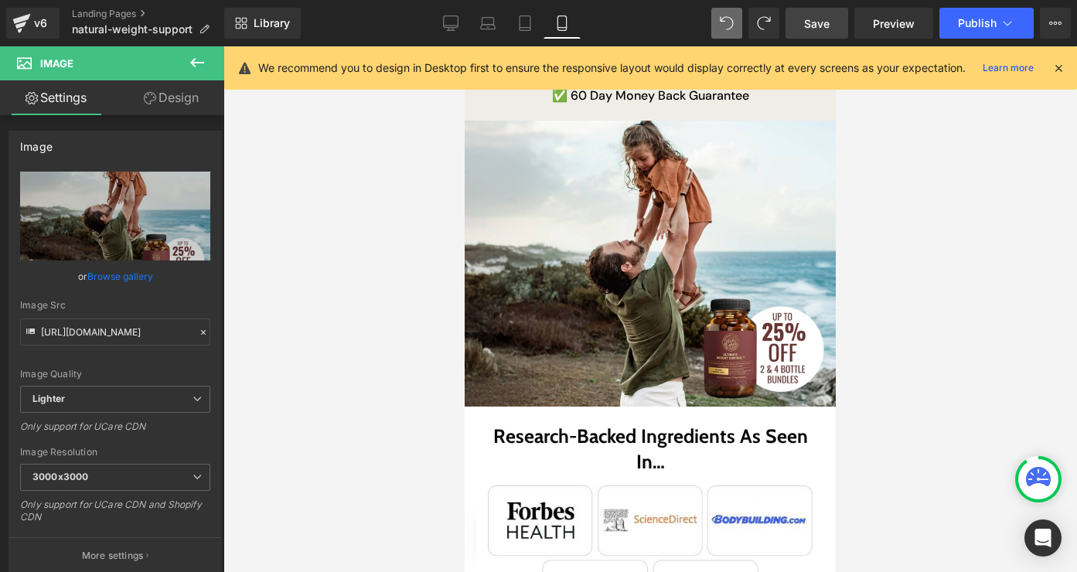
click at [457, 43] on div "Library Mobile Desktop Laptop Tablet Mobile Save Preview Publish Scheduled View…" at bounding box center [650, 23] width 853 height 46
click at [455, 32] on link "Desktop" at bounding box center [450, 23] width 37 height 31
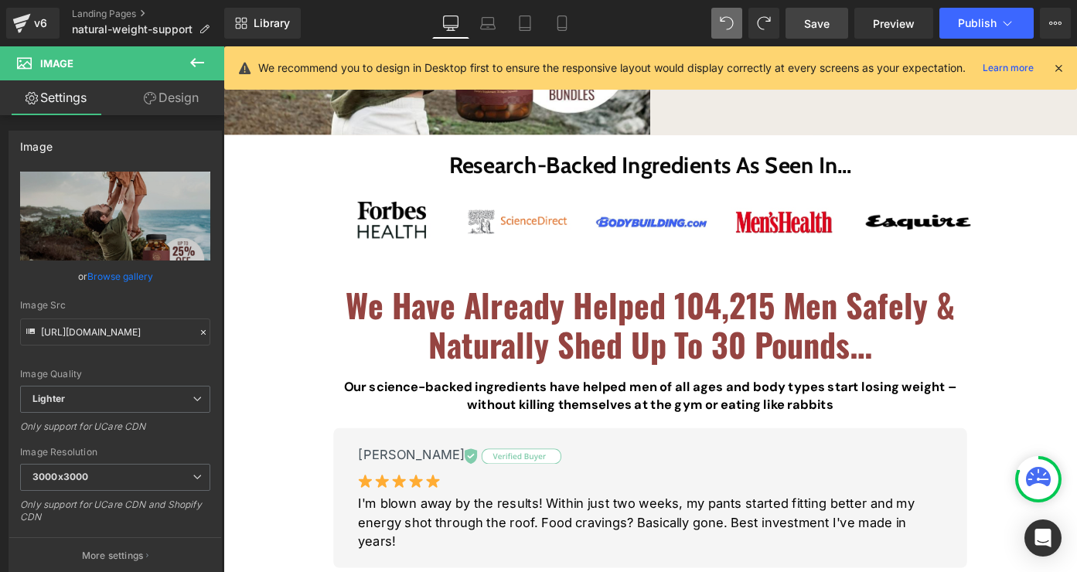
scroll to position [131, 0]
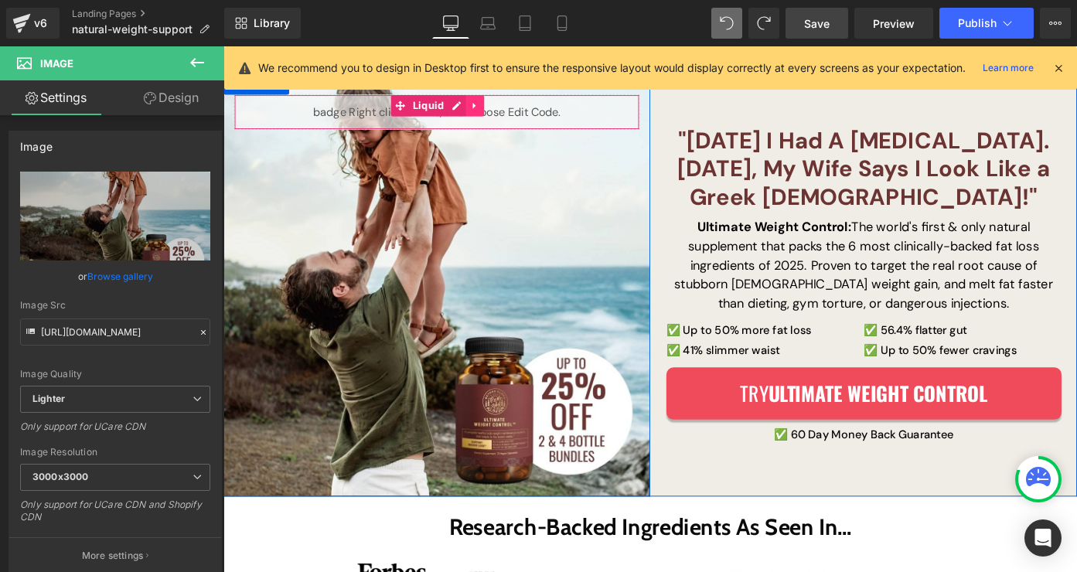
click at [497, 114] on icon at bounding box center [499, 112] width 11 height 12
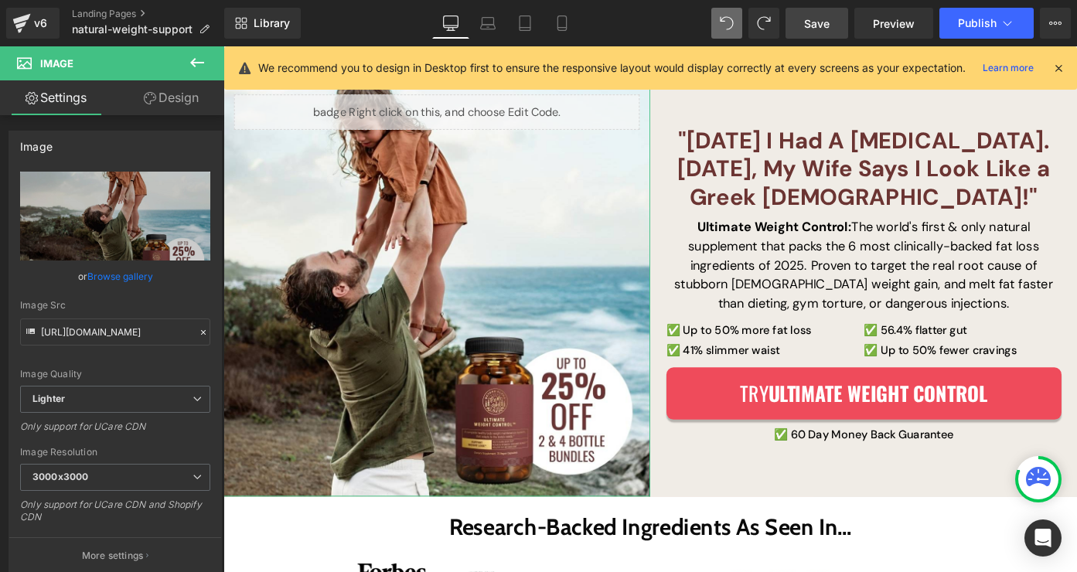
click at [158, 94] on link "Design" at bounding box center [171, 97] width 112 height 35
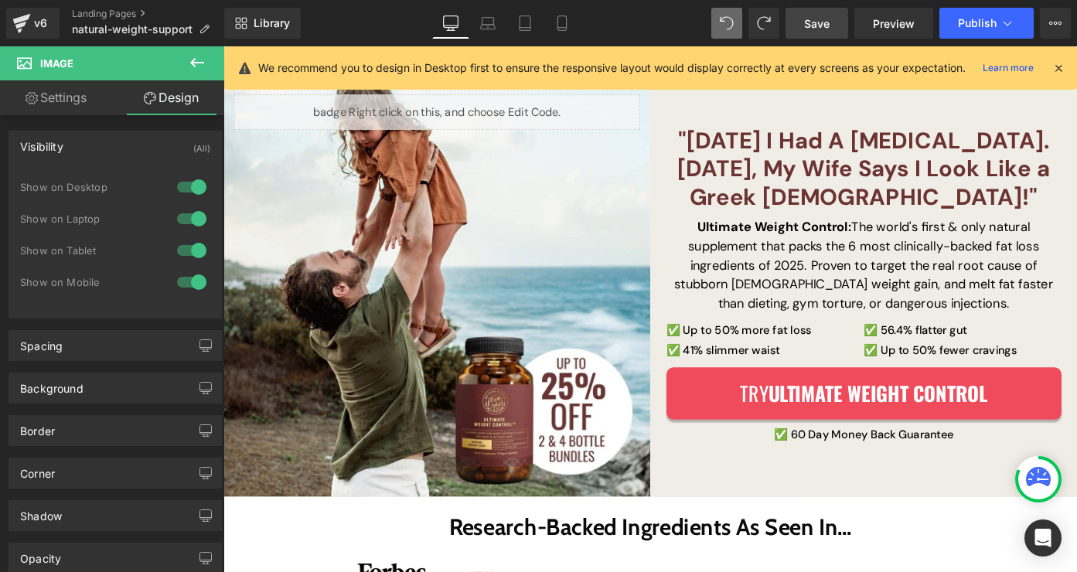
click at [365, 125] on div "Liquid" at bounding box center [457, 118] width 445 height 39
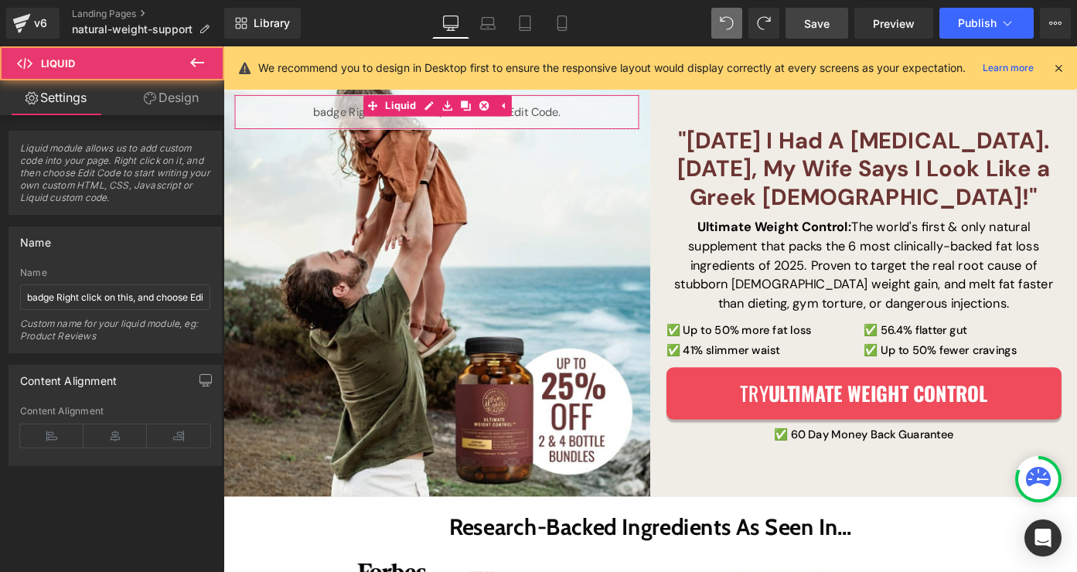
click at [144, 96] on icon at bounding box center [150, 98] width 12 height 12
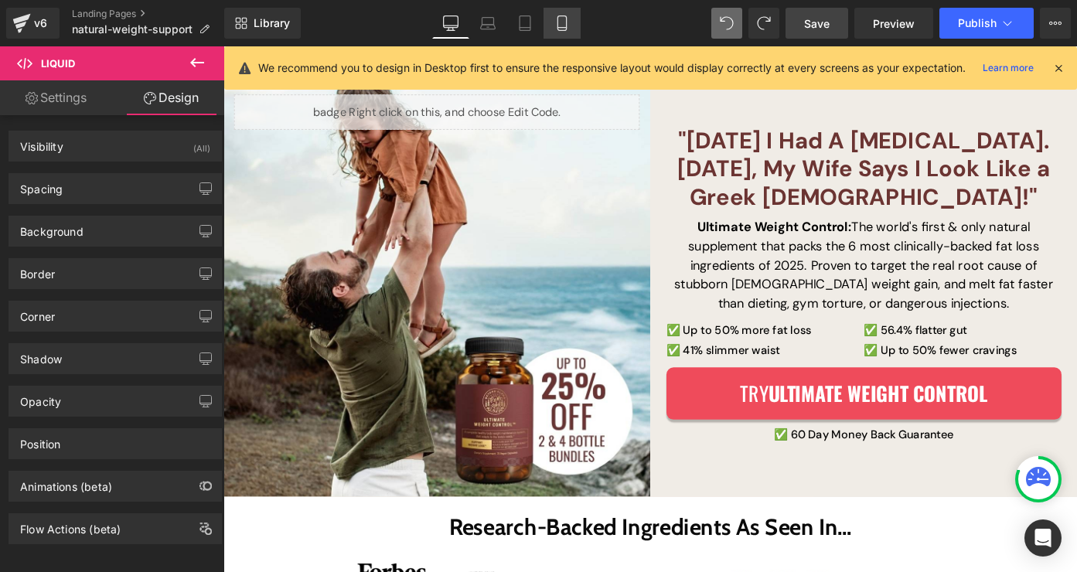
click at [554, 26] on icon at bounding box center [561, 22] width 15 height 15
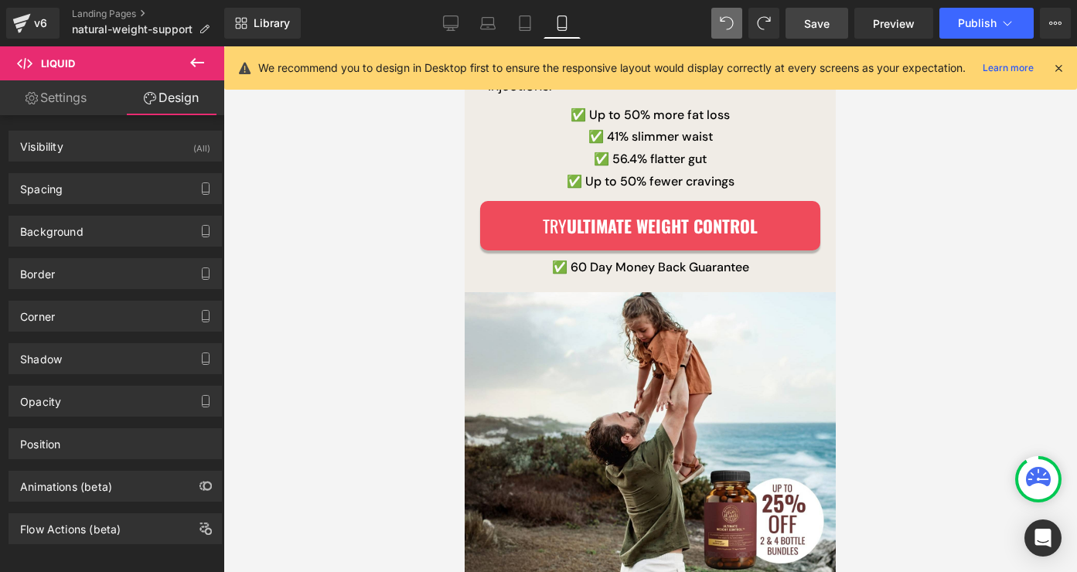
scroll to position [223, 0]
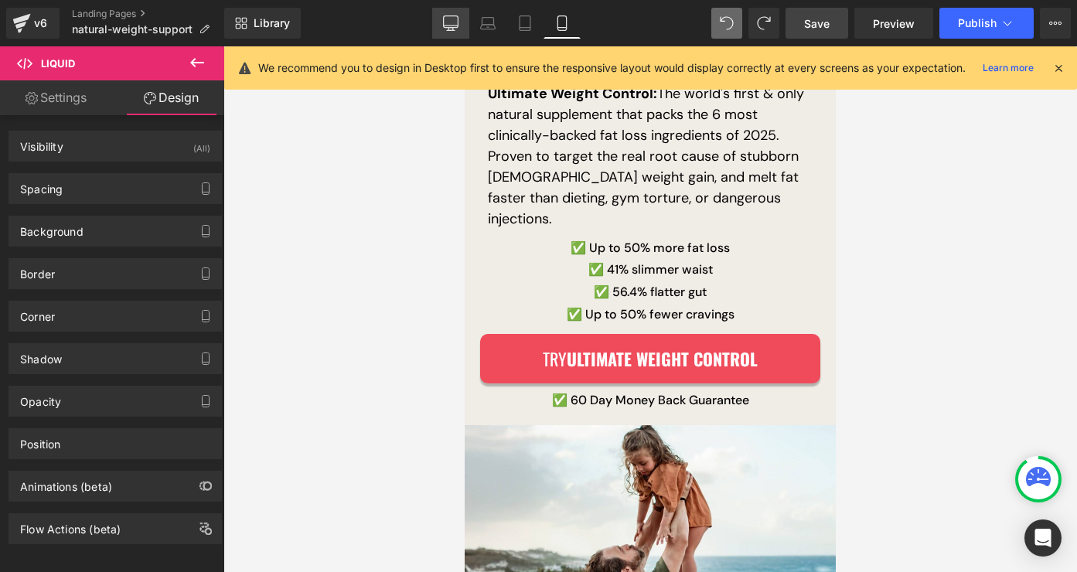
click at [438, 17] on link "Desktop" at bounding box center [450, 23] width 37 height 31
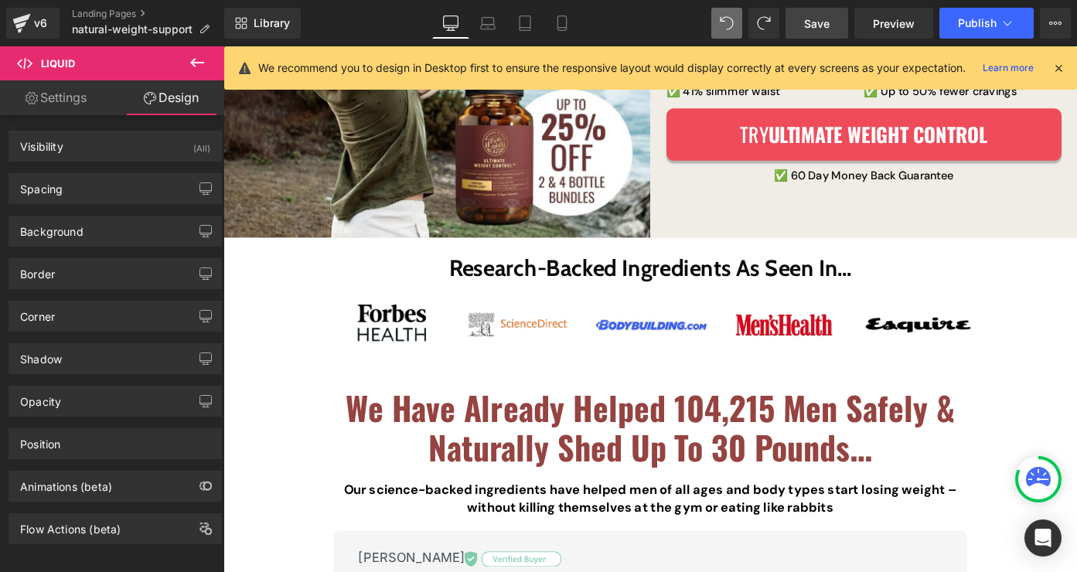
scroll to position [403, 0]
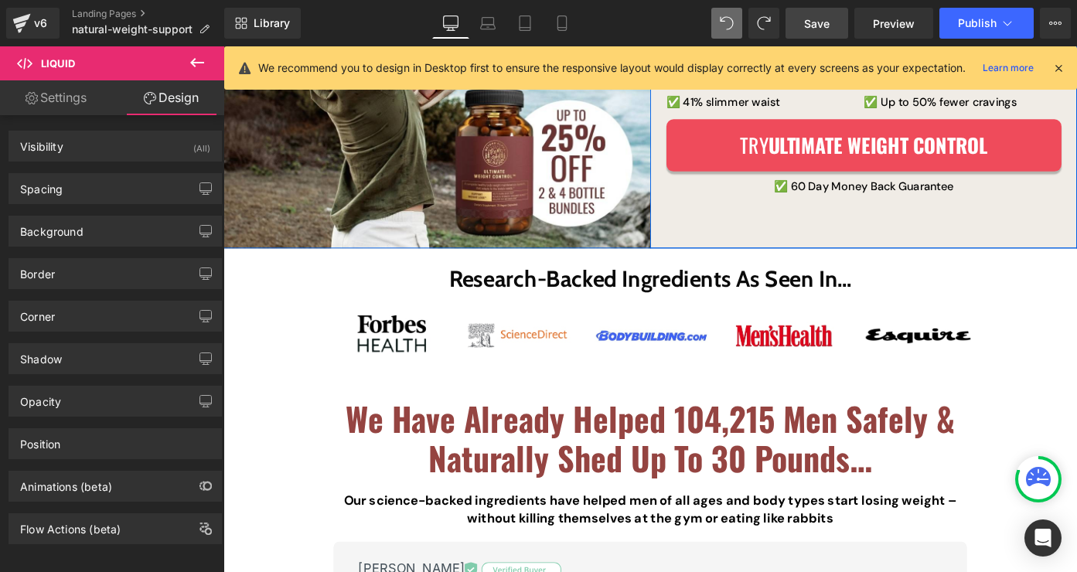
click at [718, 261] on div ""[DATE] I Had A [MEDICAL_DATA]. [DATE], My Wife Says I Look Like a Greek [DEMOG…" at bounding box center [925, 36] width 468 height 464
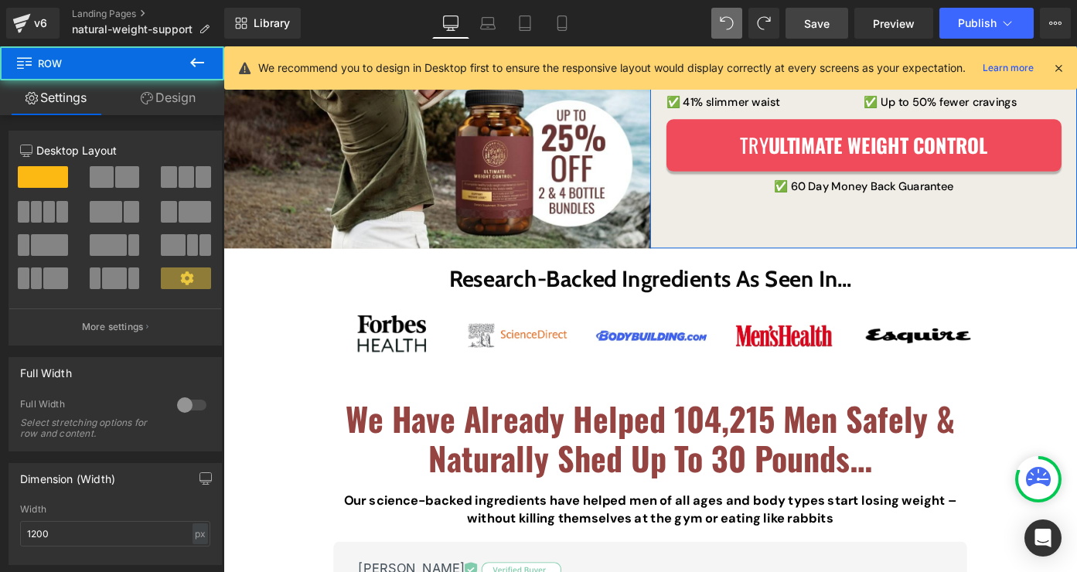
click at [156, 101] on link "Design" at bounding box center [168, 97] width 112 height 35
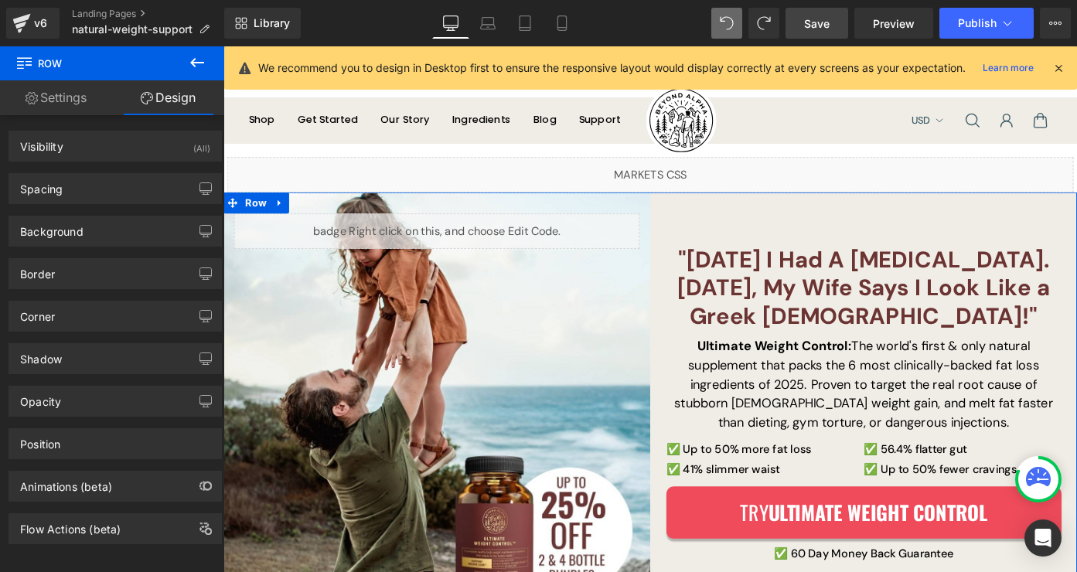
scroll to position [2, 0]
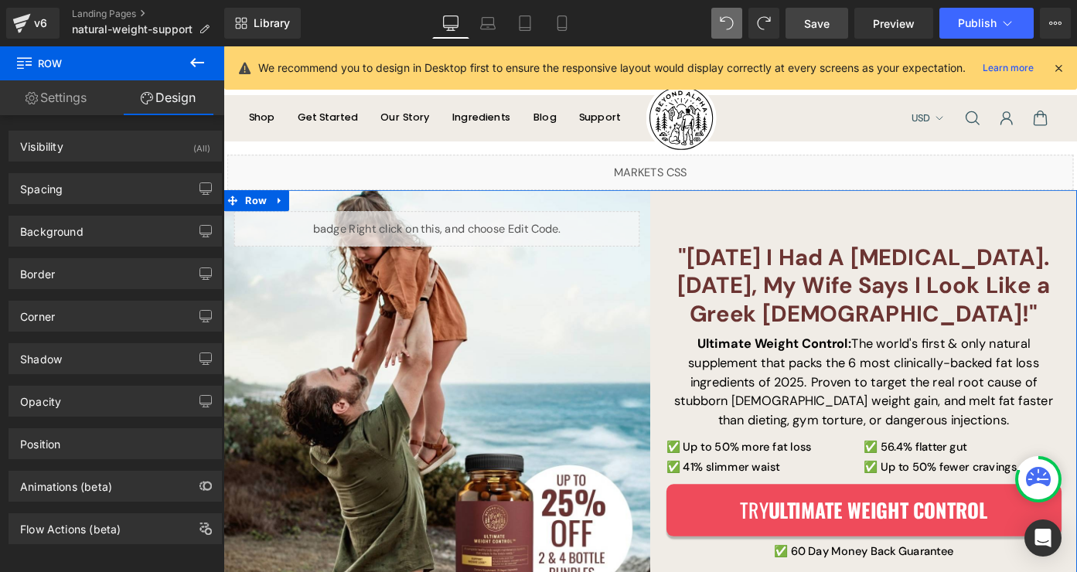
click at [667, 204] on div at bounding box center [691, 206] width 936 height 4
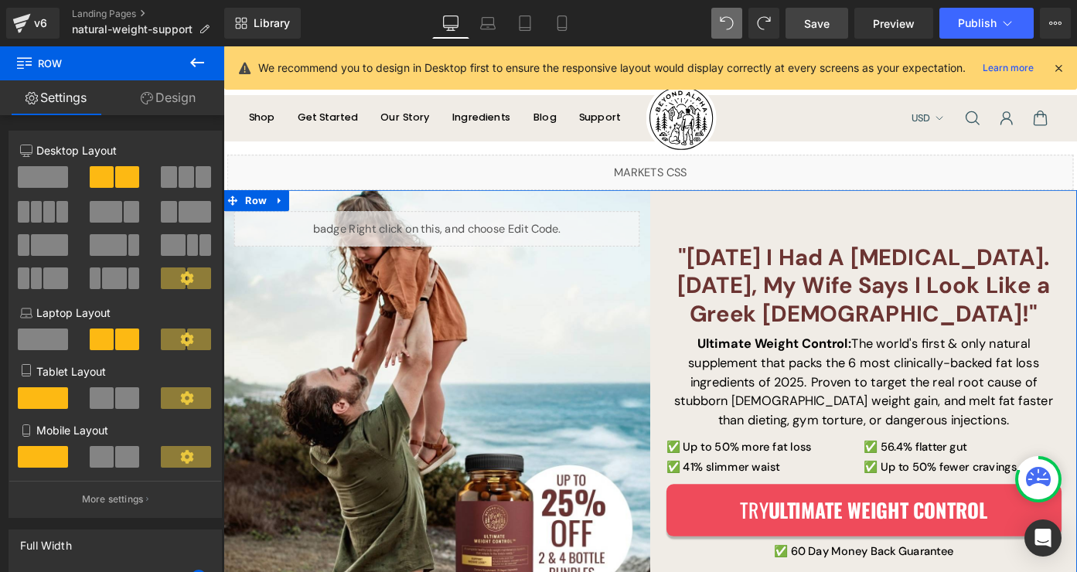
click at [196, 107] on link "Design" at bounding box center [168, 97] width 112 height 35
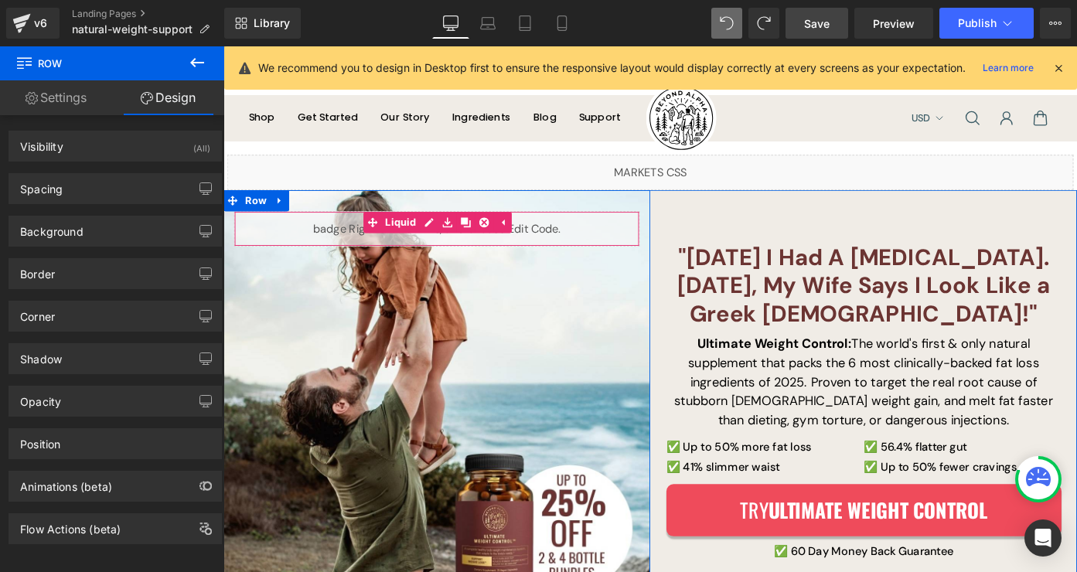
click at [633, 251] on div "Liquid" at bounding box center [457, 246] width 445 height 39
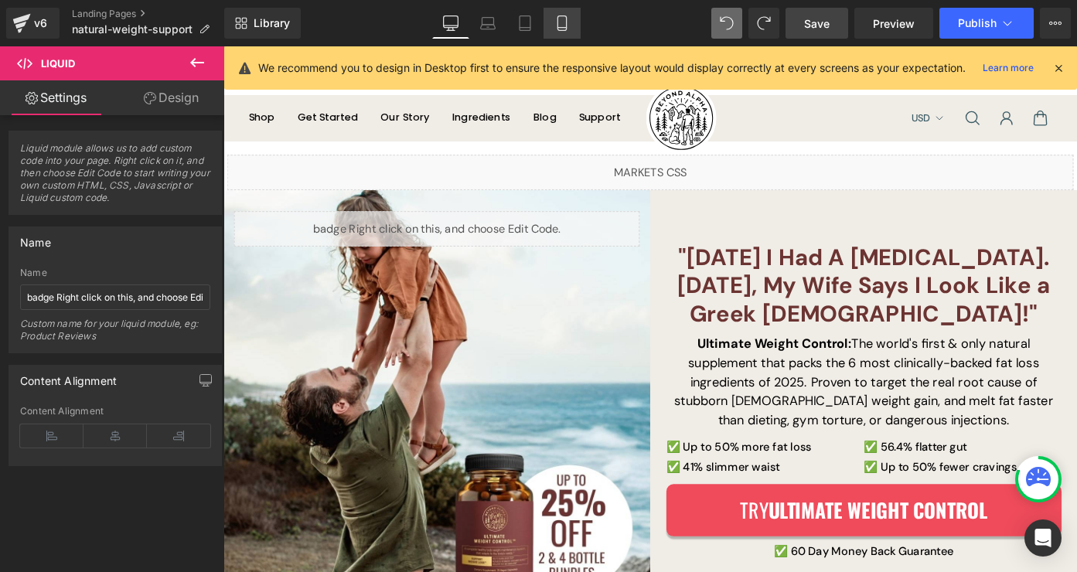
click at [560, 16] on icon at bounding box center [562, 23] width 9 height 15
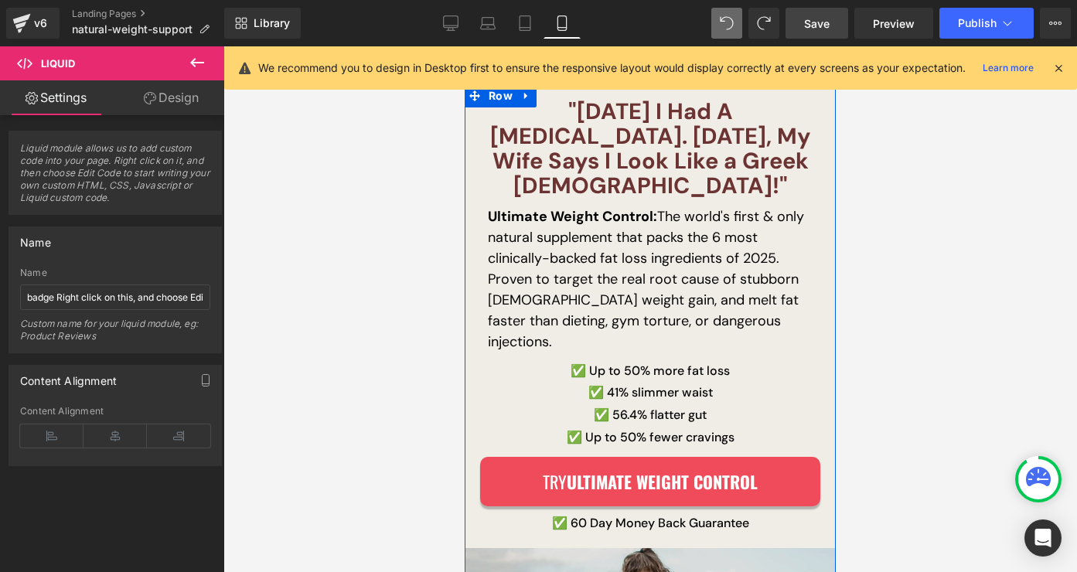
scroll to position [0, 0]
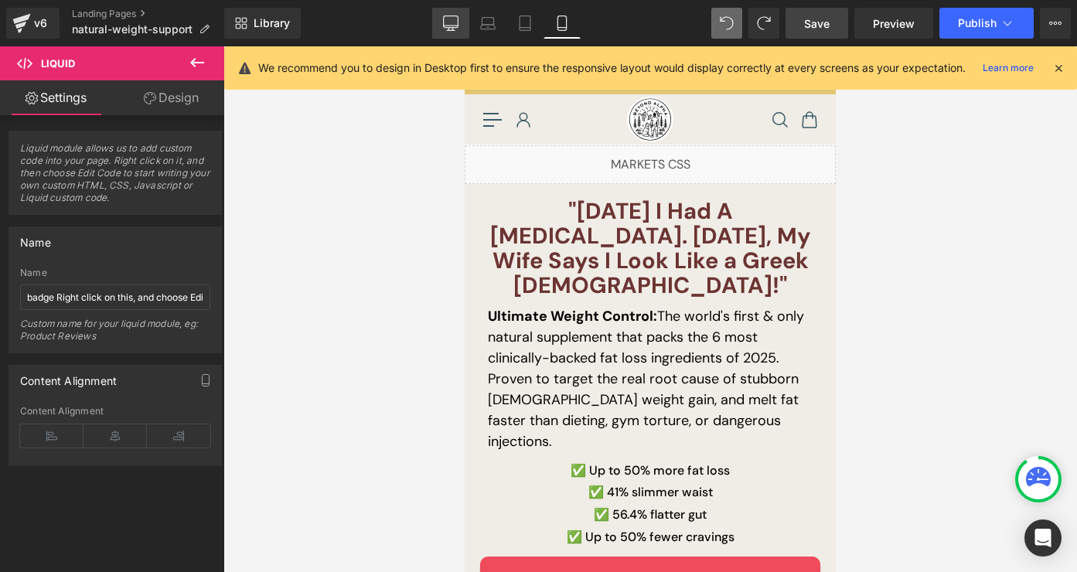
click at [455, 15] on icon at bounding box center [450, 22] width 15 height 15
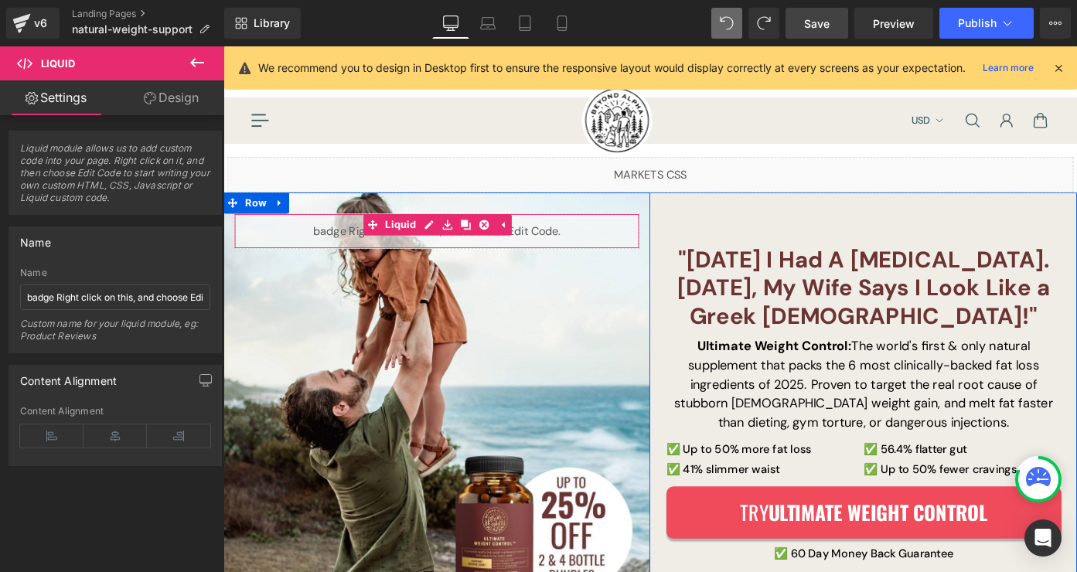
click at [343, 251] on div "Liquid" at bounding box center [457, 249] width 445 height 39
click at [434, 242] on div "Liquid" at bounding box center [457, 249] width 445 height 39
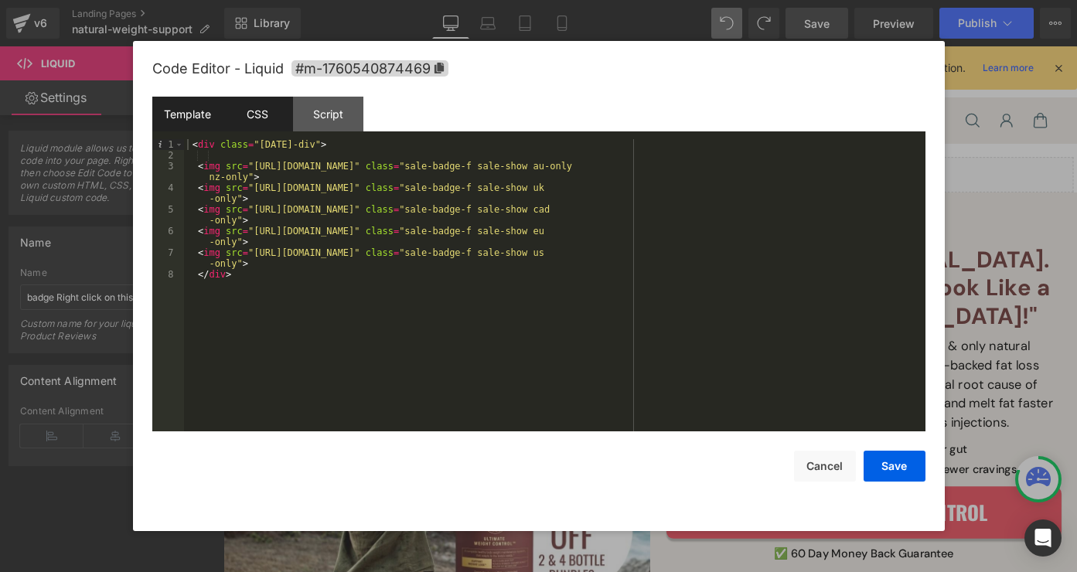
click at [279, 121] on div "CSS" at bounding box center [258, 114] width 70 height 35
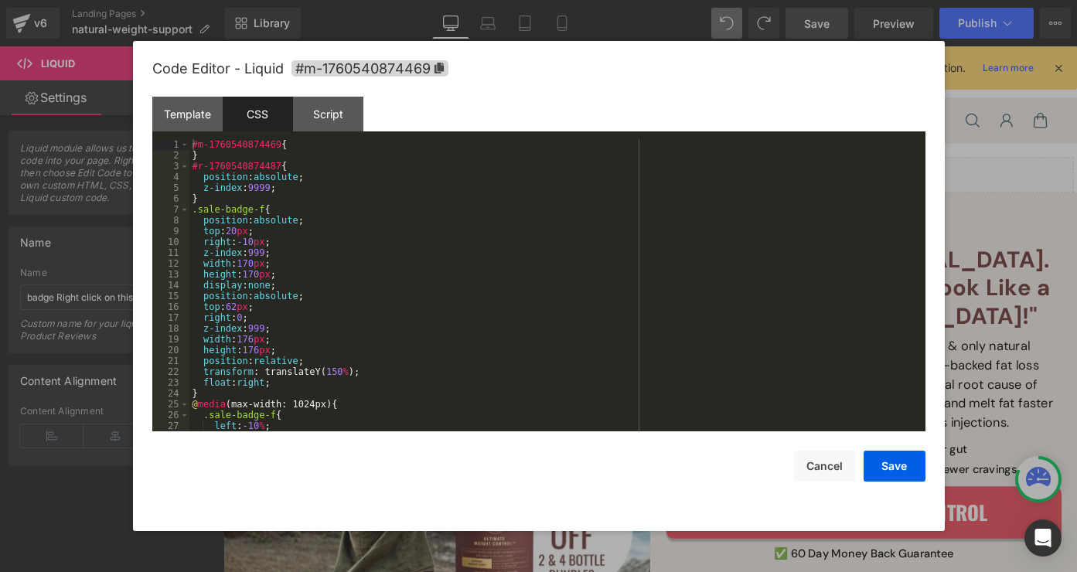
scroll to position [747, 0]
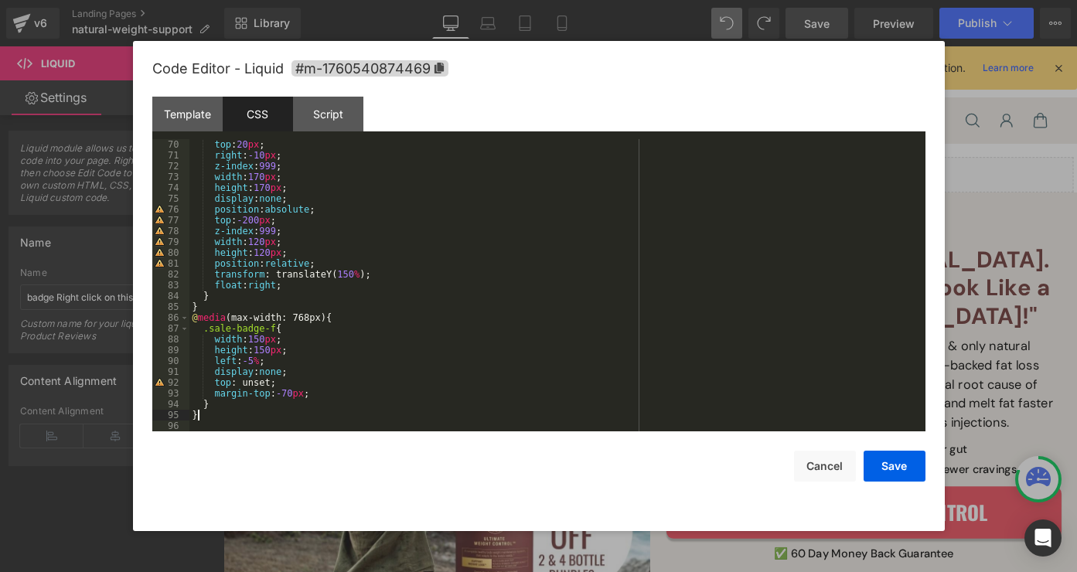
click at [432, 414] on div "top : 20 px ; right : -10 px ; z-index : 999 ; width : 170 px ; height : 170 px…" at bounding box center [554, 296] width 730 height 314
click at [438, 397] on div "top : 20 px ; right : -10 px ; z-index : 999 ; width : 170 px ; height : 170 px…" at bounding box center [554, 296] width 730 height 314
click at [435, 422] on div "top : 20 px ; right : -10 px ; z-index : 999 ; width : 170 px ; height : 170 px…" at bounding box center [554, 296] width 730 height 314
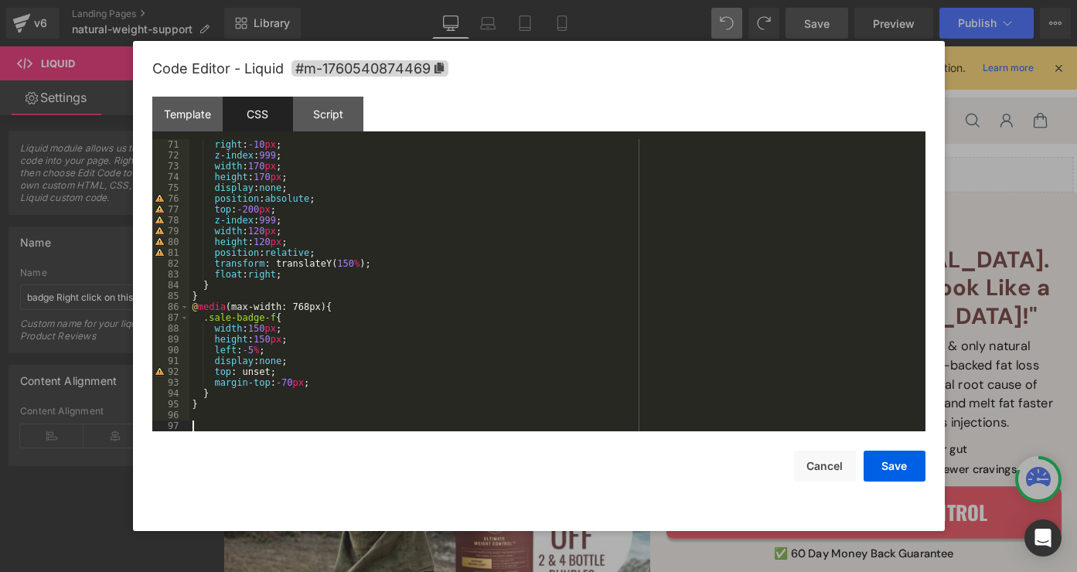
scroll to position [758, 0]
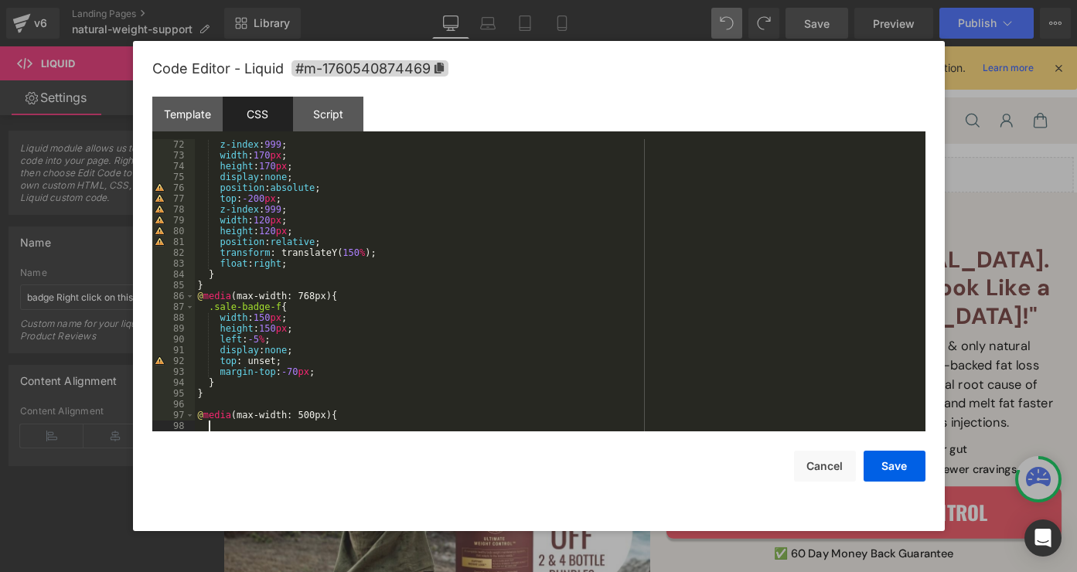
paste textarea
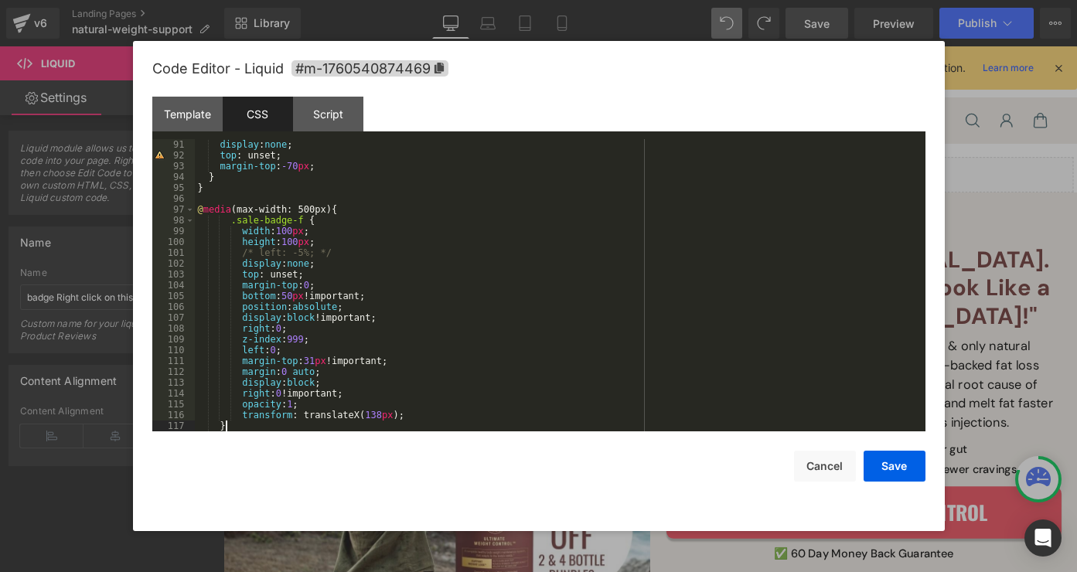
scroll to position [974, 0]
click at [399, 416] on div "display : none ; top : unset; margin-top : -70 px ; } } @ media (max-width: 500…" at bounding box center [557, 296] width 725 height 314
click at [882, 462] on button "Save" at bounding box center [895, 466] width 62 height 31
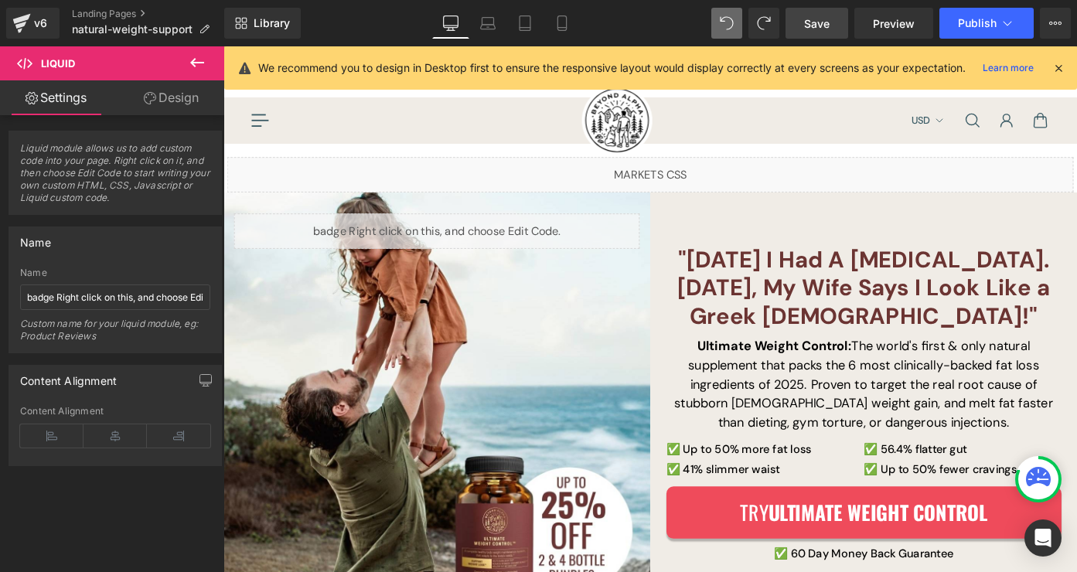
click at [814, 32] on link "Save" at bounding box center [817, 23] width 63 height 31
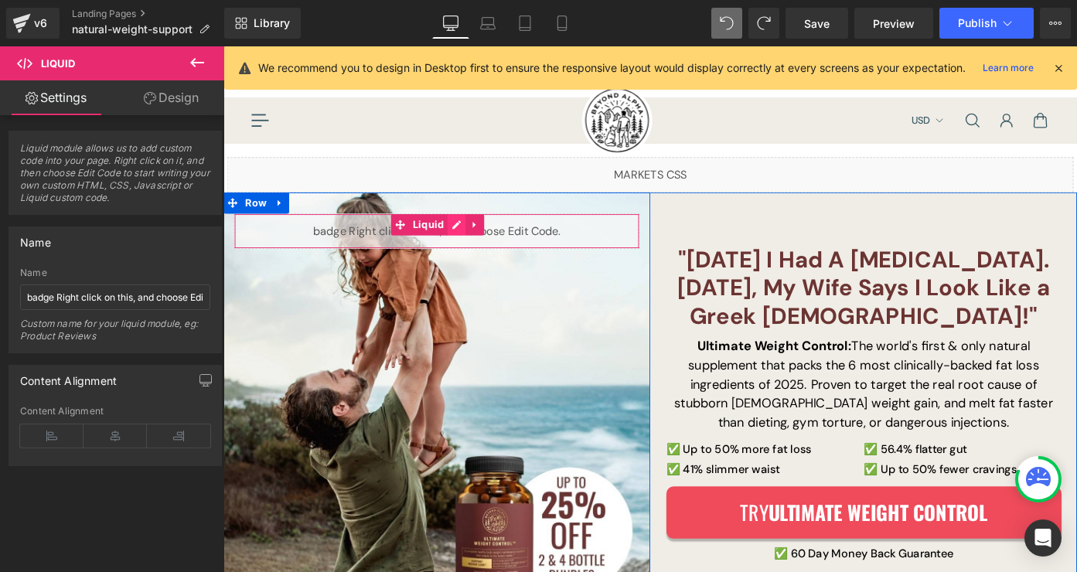
click at [463, 242] on div "Liquid" at bounding box center [457, 249] width 445 height 39
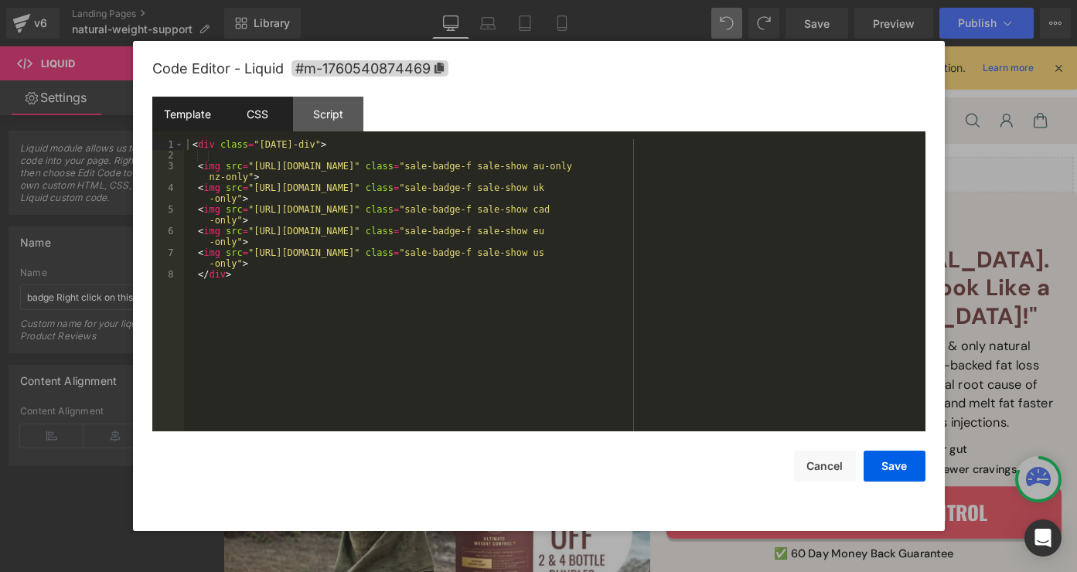
click at [269, 114] on div "CSS" at bounding box center [258, 114] width 70 height 35
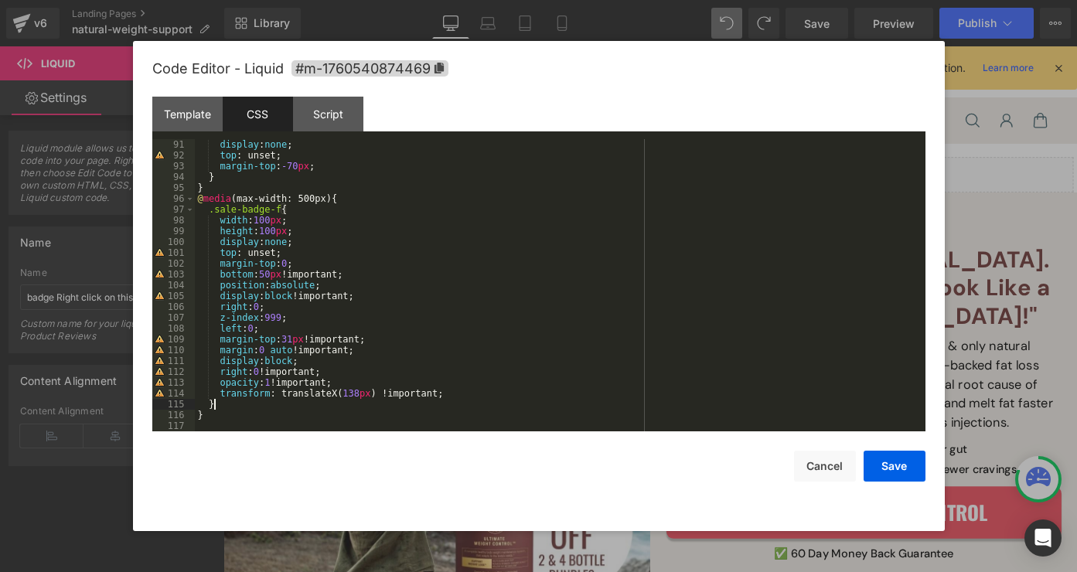
click at [298, 404] on div "display : none ; top : unset; margin-top : -70 px ; } } @ media (max-width: 500…" at bounding box center [557, 296] width 725 height 314
paste textarea
click at [886, 462] on button "Save" at bounding box center [895, 466] width 62 height 31
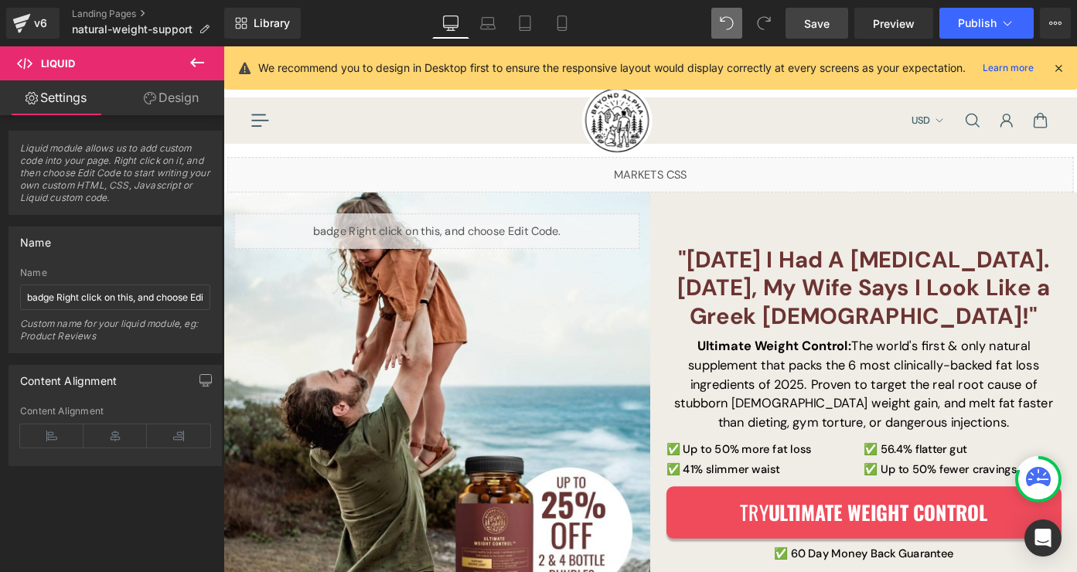
click at [826, 29] on span "Save" at bounding box center [817, 23] width 26 height 16
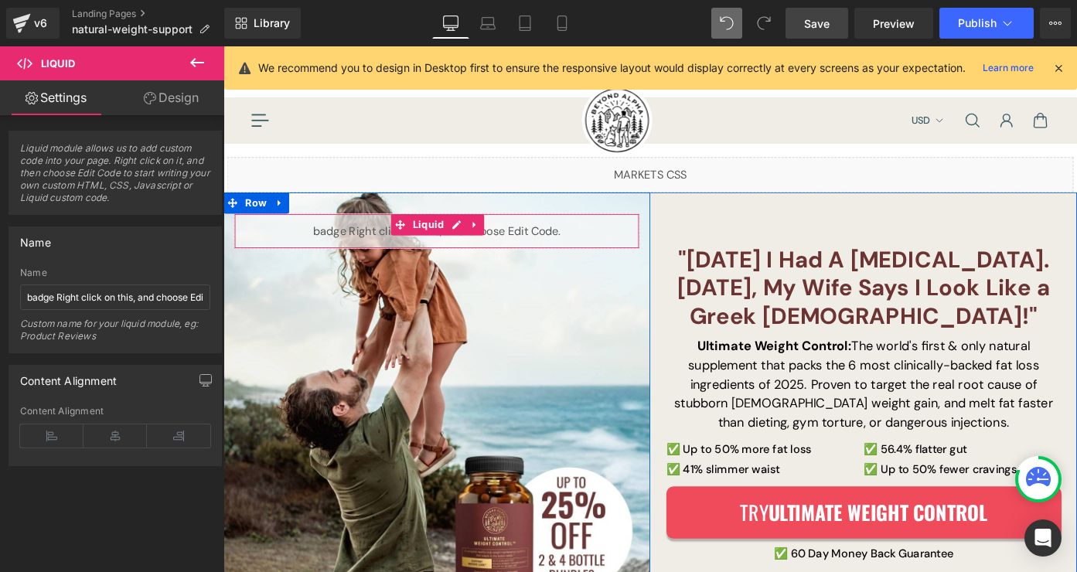
click at [476, 237] on div "Liquid" at bounding box center [457, 249] width 445 height 39
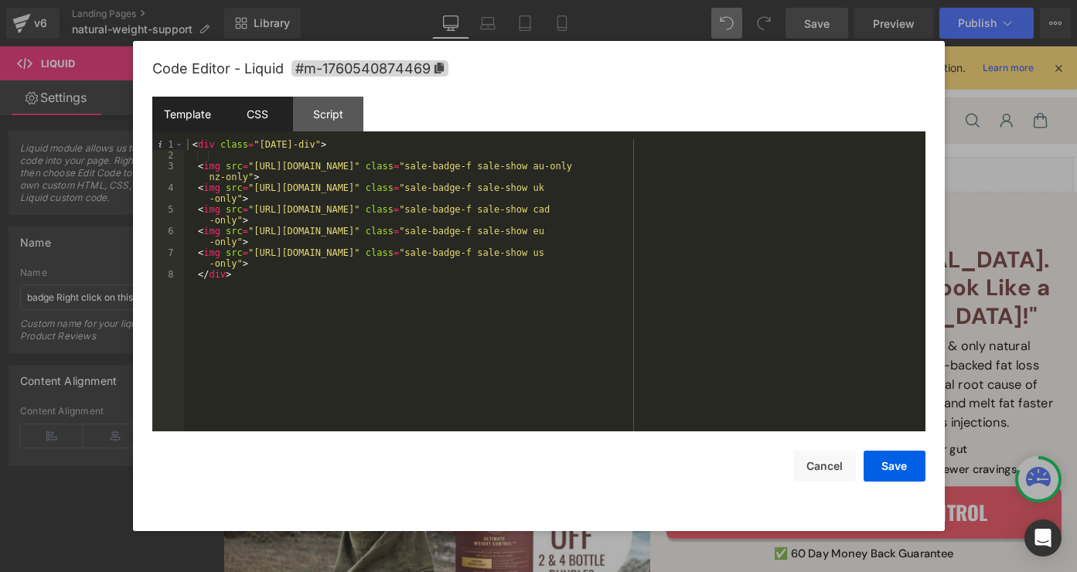
click at [263, 121] on div "CSS" at bounding box center [258, 114] width 70 height 35
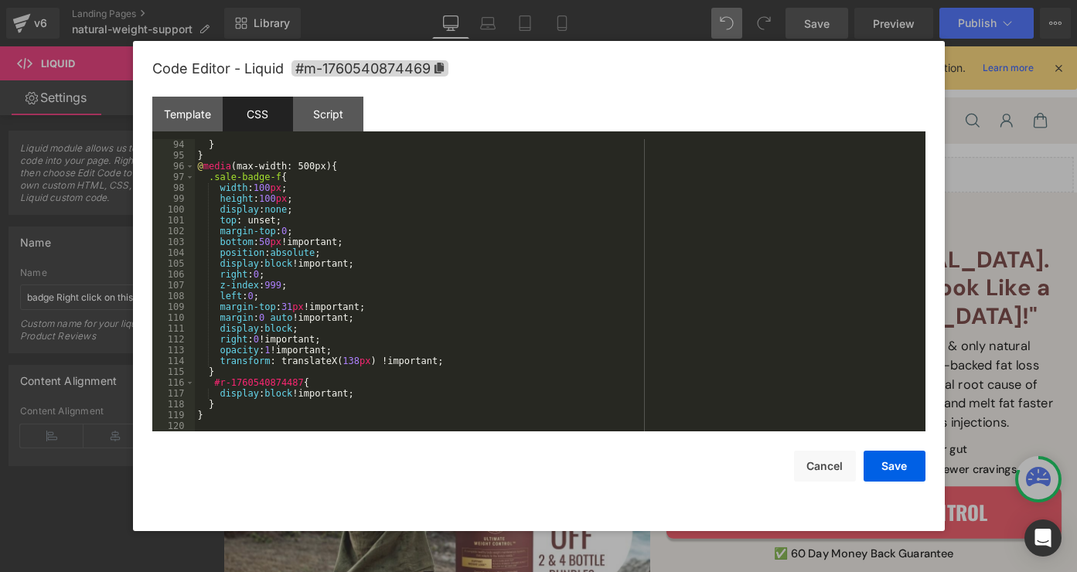
scroll to position [1007, 0]
click at [478, 363] on div "} } @ media (max-width: 500px) { .sale-badge-f { width : 100 px ; height : 100 …" at bounding box center [557, 296] width 725 height 314
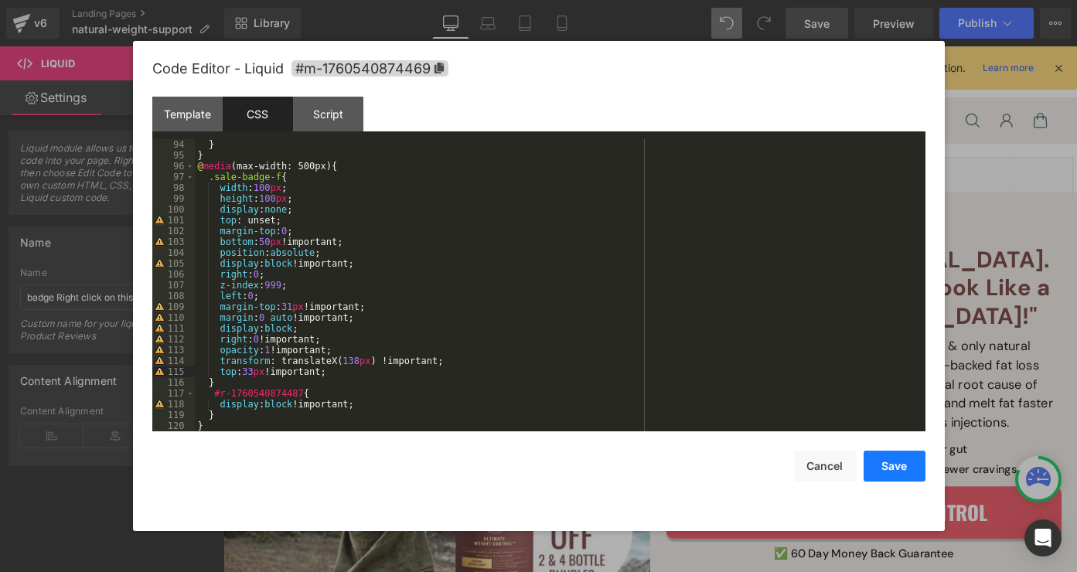
click at [886, 462] on button "Save" at bounding box center [895, 466] width 62 height 31
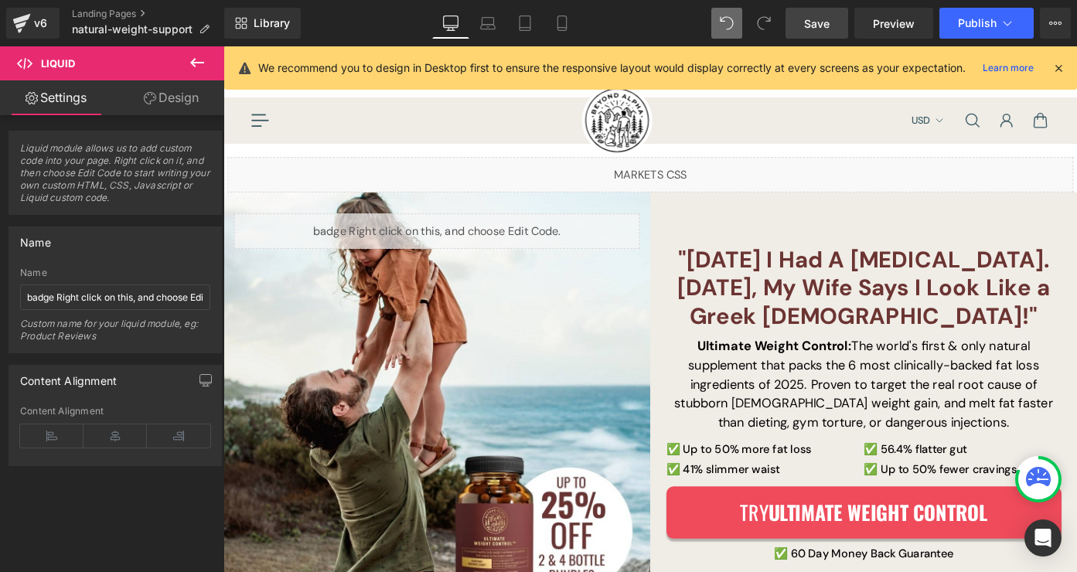
click at [810, 25] on span "Save" at bounding box center [817, 23] width 26 height 16
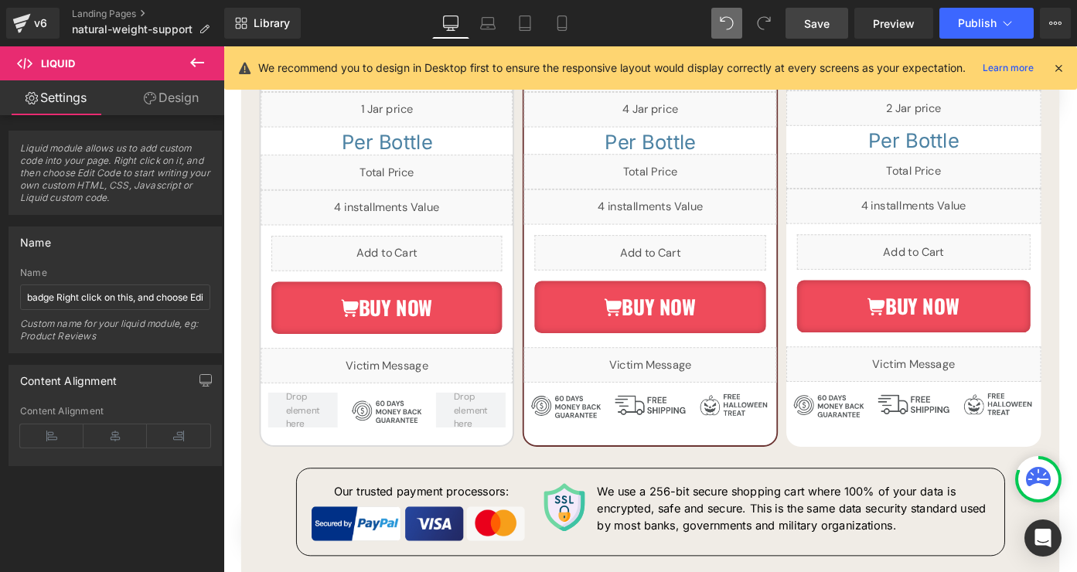
scroll to position [9156, 0]
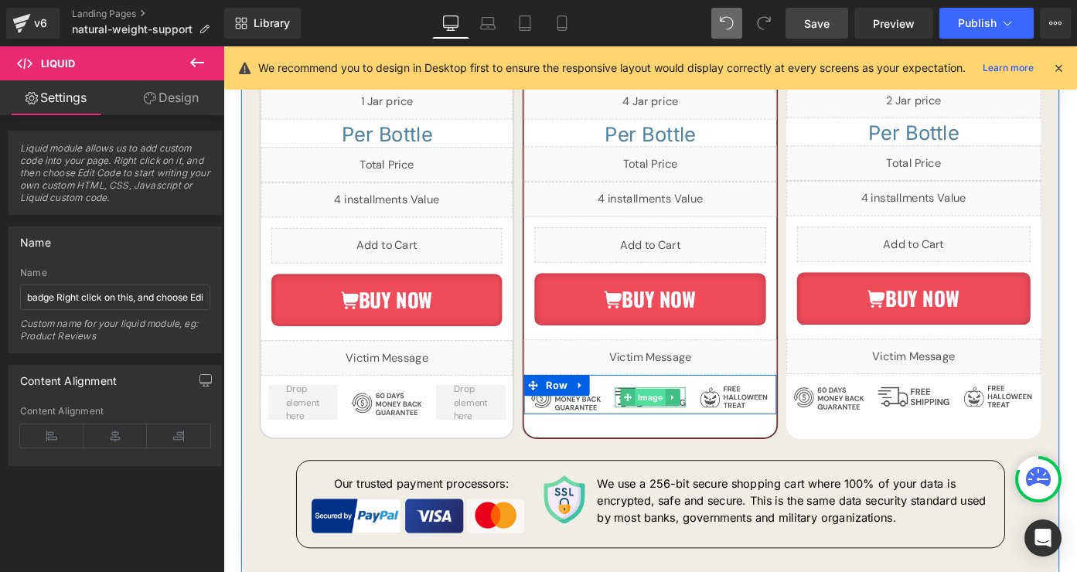
click at [691, 432] on link "Image" at bounding box center [683, 431] width 49 height 19
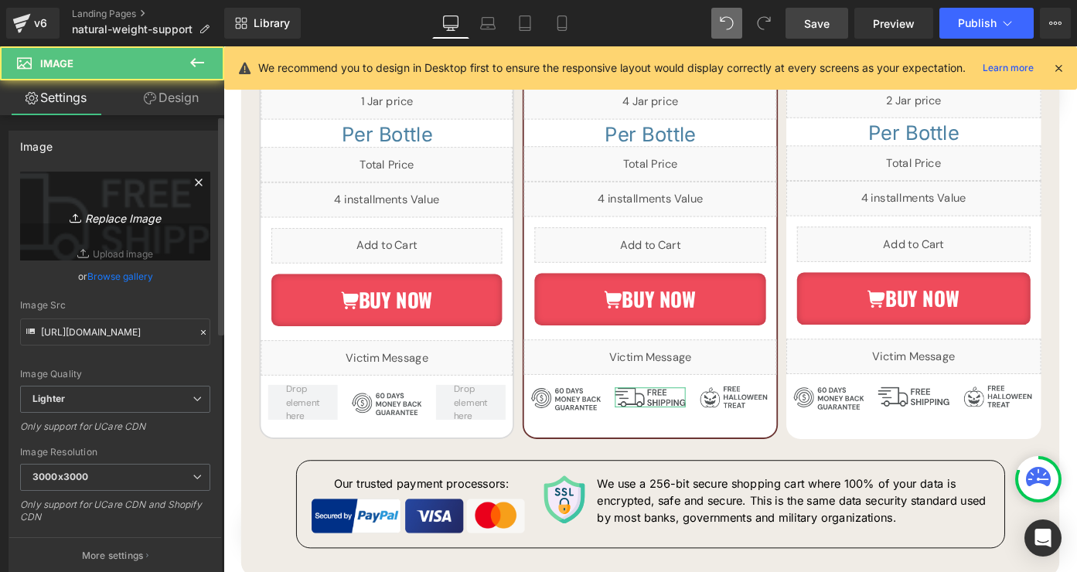
click at [141, 212] on icon "Replace Image" at bounding box center [115, 215] width 124 height 19
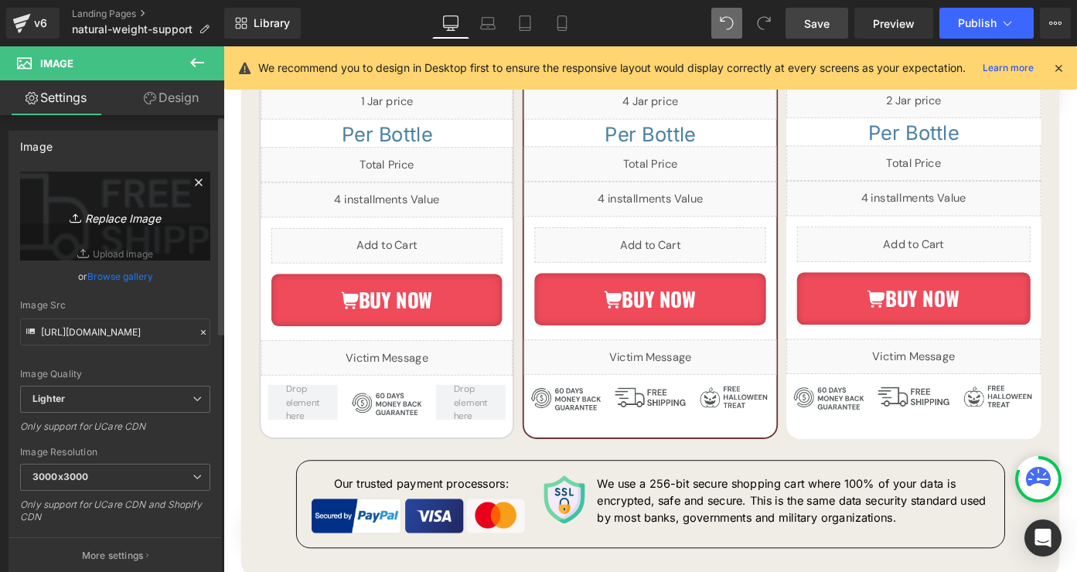
type input "C:\fakepath\svgviewer-output (12).svg"
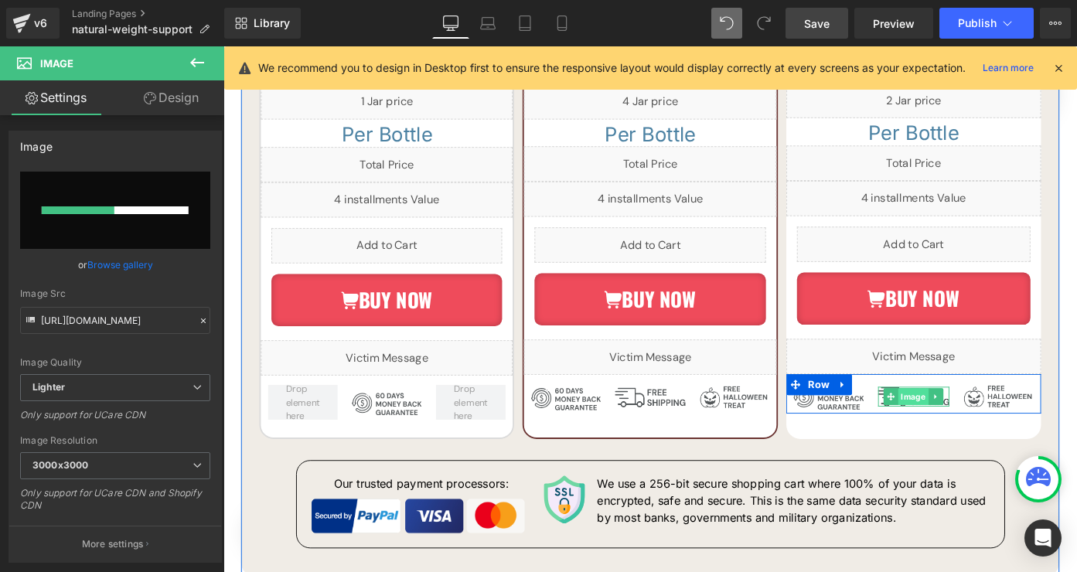
click at [981, 428] on link "Image" at bounding box center [971, 430] width 49 height 19
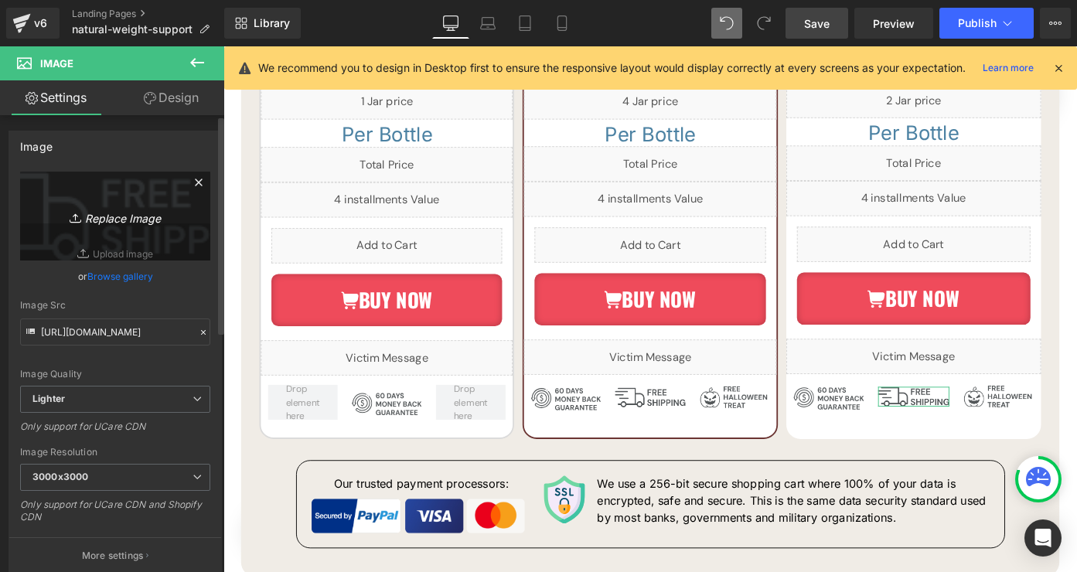
click at [151, 217] on icon "Replace Image" at bounding box center [115, 215] width 124 height 19
type input "C:\fakepath\svgviewer-output (12).svg"
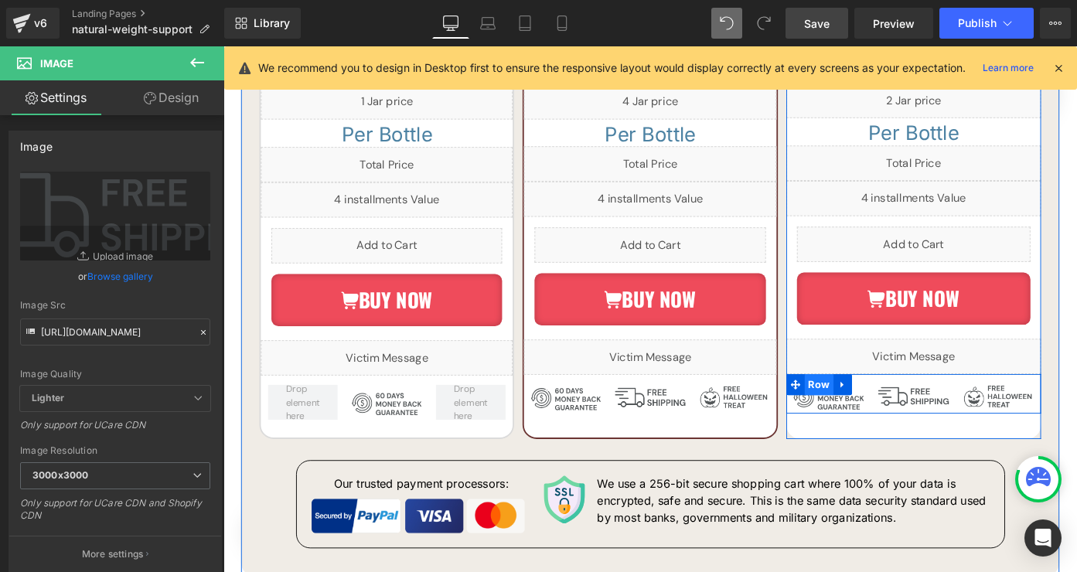
click at [881, 413] on span "Row" at bounding box center [877, 417] width 32 height 23
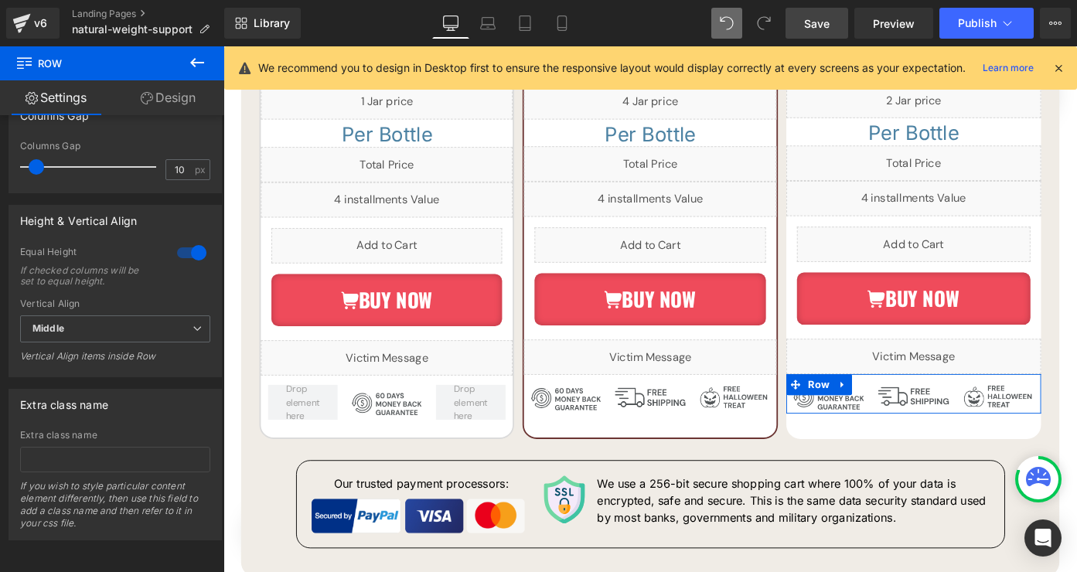
scroll to position [664, 0]
click at [138, 447] on input "text" at bounding box center [115, 460] width 190 height 26
type input "contains-[DATE]"
click at [144, 414] on div "Extra class name Extra class name contains-[DATE] If you wish to style particul…" at bounding box center [115, 465] width 213 height 152
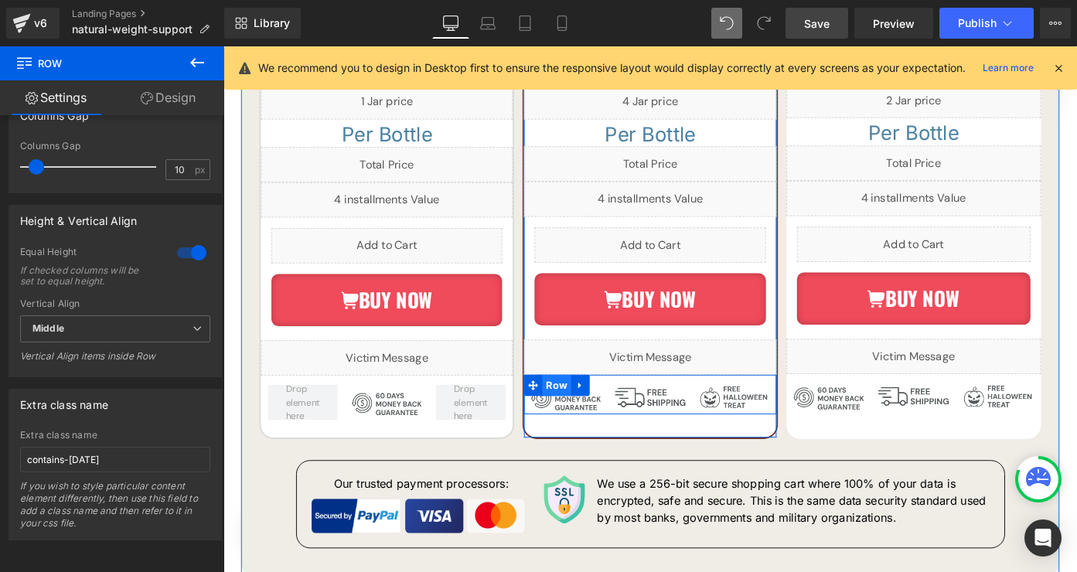
click at [596, 411] on span "Row" at bounding box center [589, 418] width 32 height 23
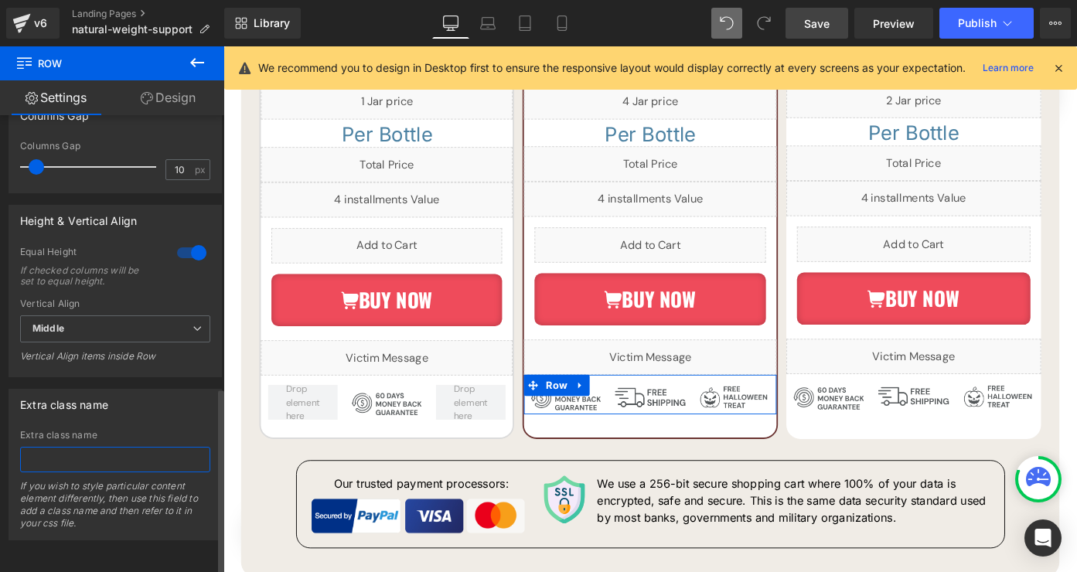
click at [145, 447] on input "text" at bounding box center [115, 460] width 190 height 26
type input "contains-[DATE]"
click at [156, 417] on div "Extra class name Extra class name contains-[DATE] If you wish to style particul…" at bounding box center [115, 465] width 213 height 152
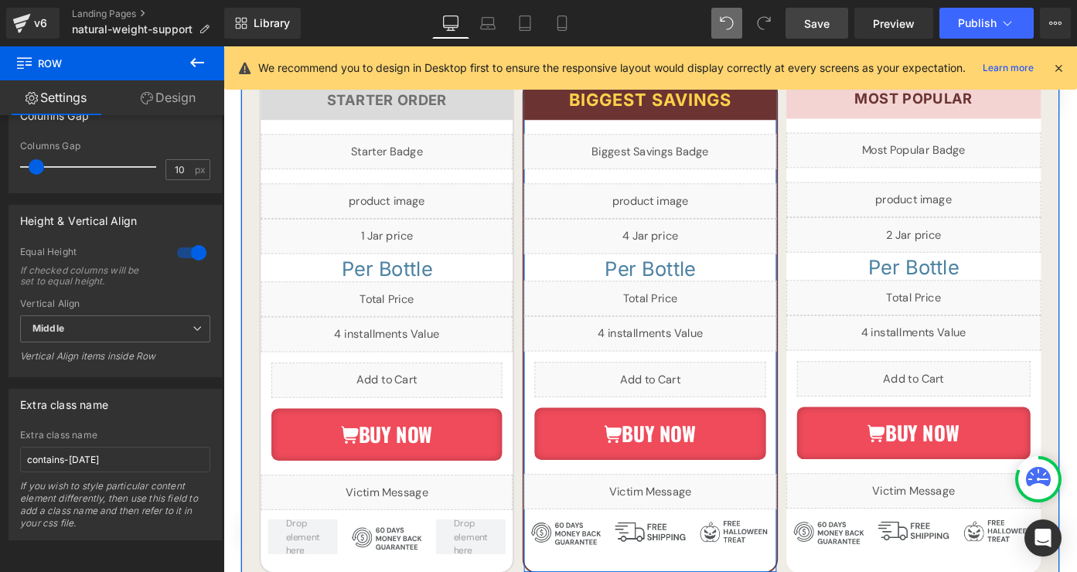
scroll to position [9008, 0]
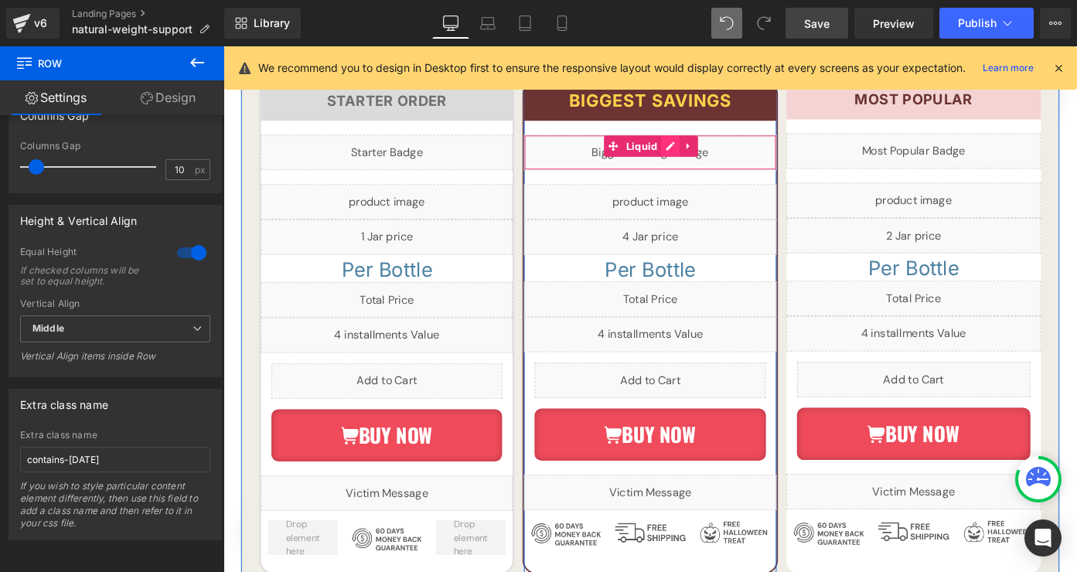
click at [716, 149] on div "Liquid" at bounding box center [691, 162] width 276 height 39
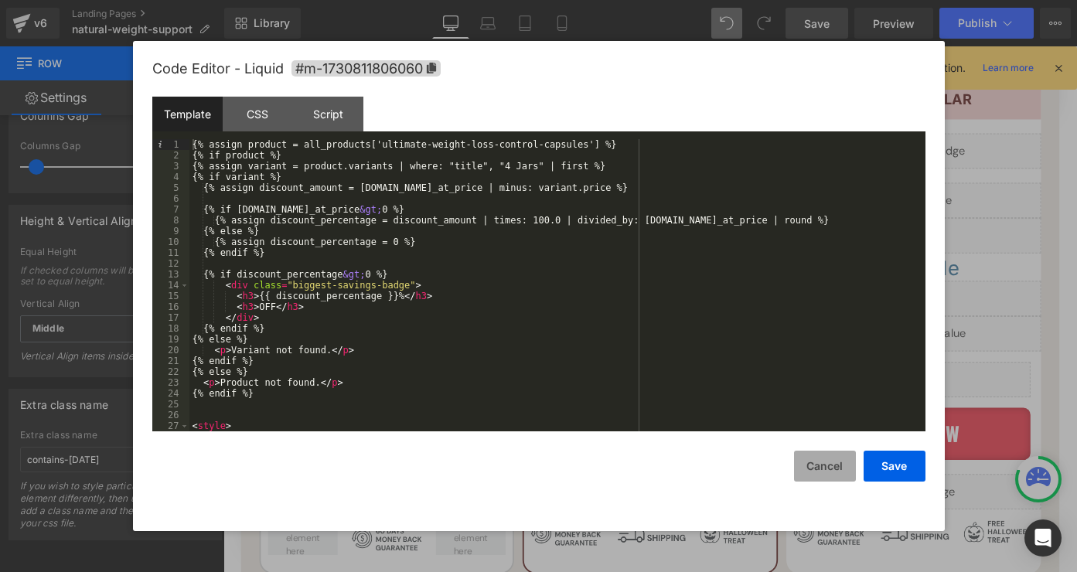
click at [833, 468] on button "Cancel" at bounding box center [825, 466] width 62 height 31
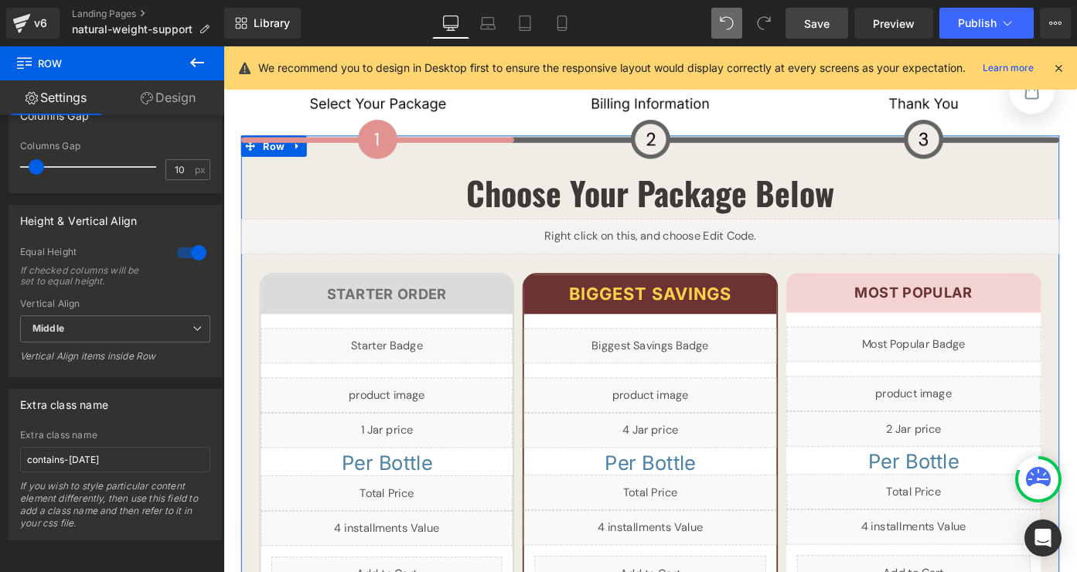
scroll to position [8762, 0]
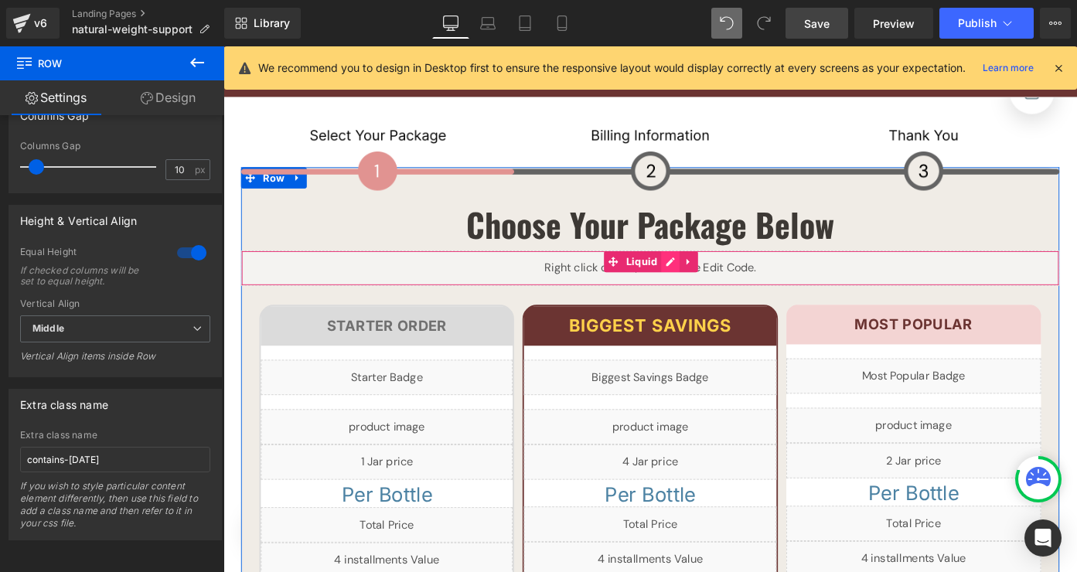
click at [717, 281] on div "Liquid" at bounding box center [691, 289] width 897 height 39
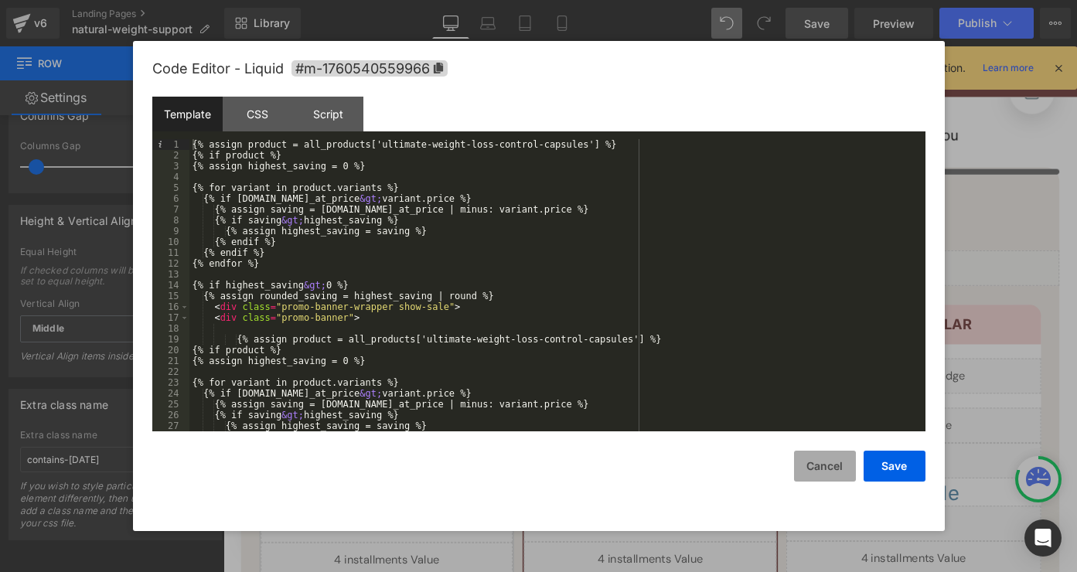
click at [835, 465] on button "Cancel" at bounding box center [825, 466] width 62 height 31
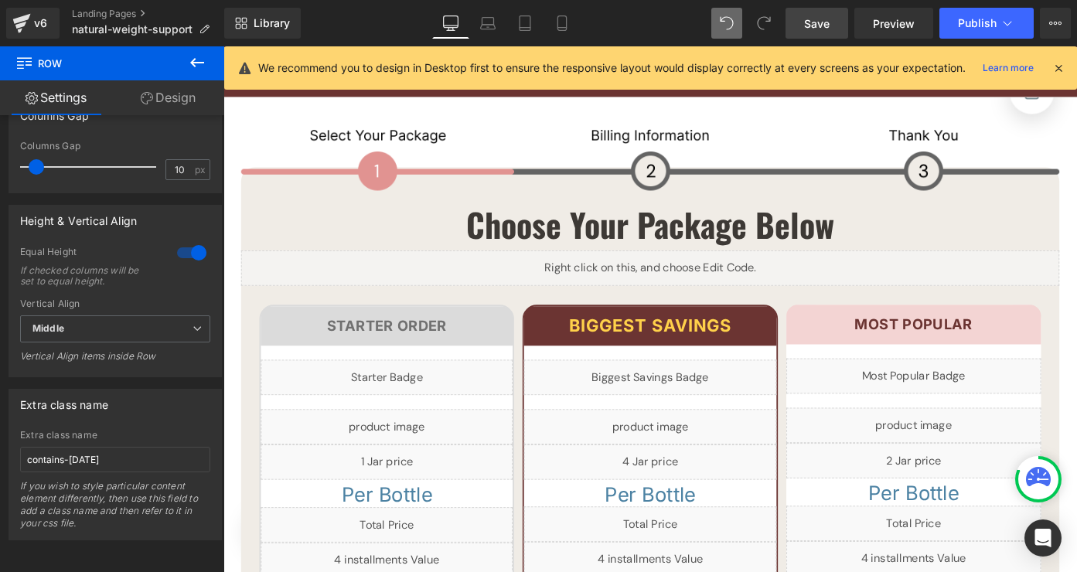
click at [816, 19] on span "Save" at bounding box center [817, 23] width 26 height 16
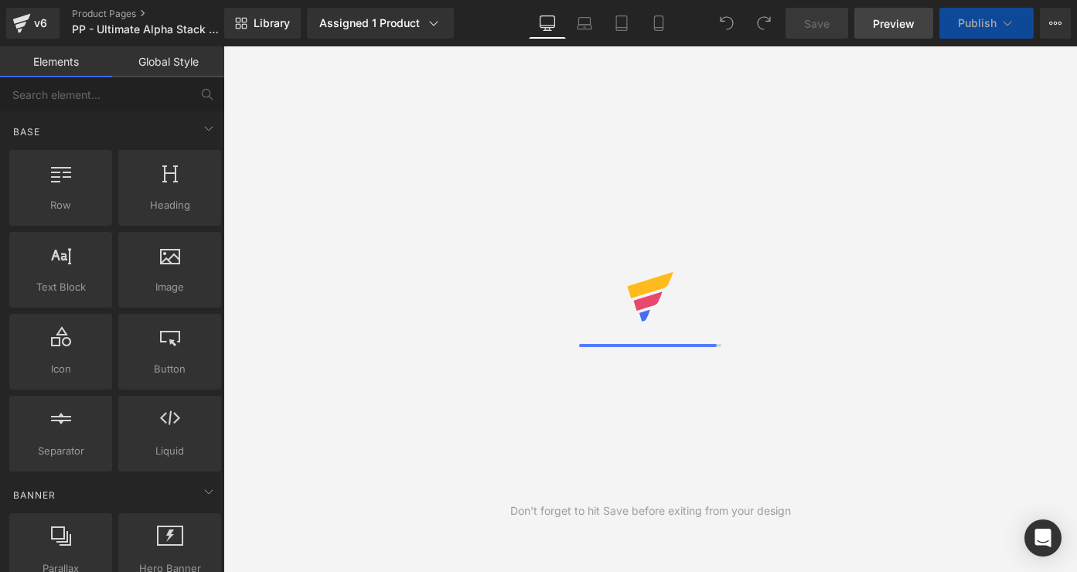
click at [889, 27] on span "Preview" at bounding box center [894, 23] width 42 height 16
